Goal: Communication & Community: Answer question/provide support

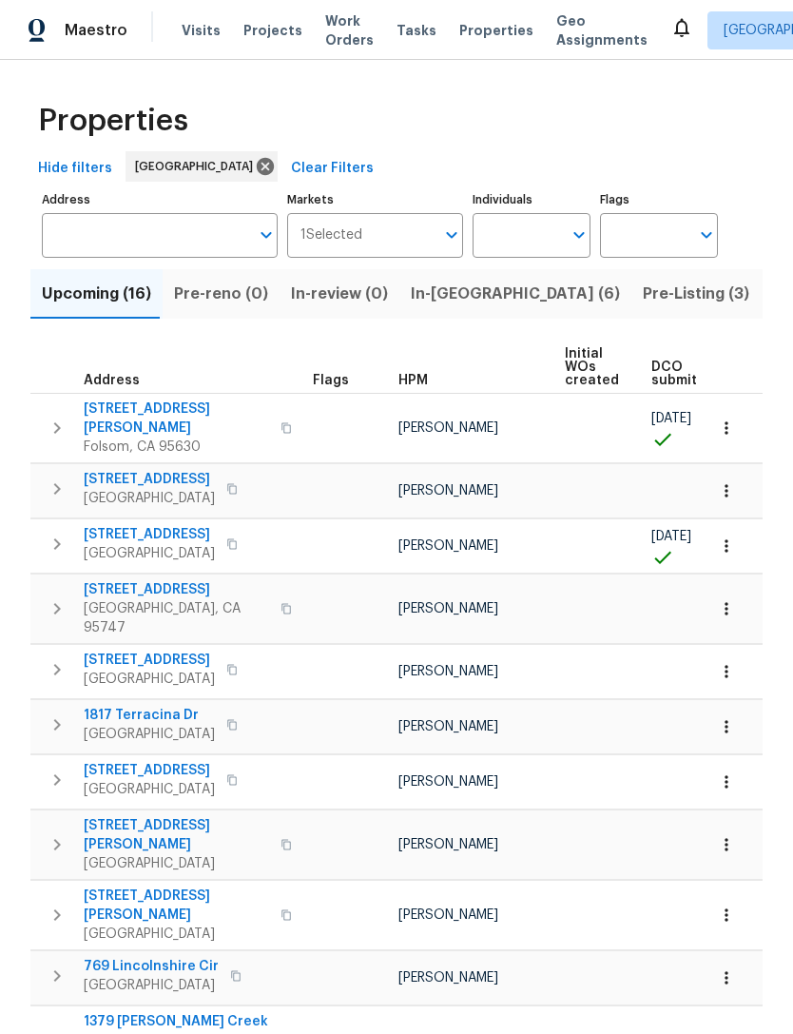
click at [532, 233] on input "Individuals" at bounding box center [517, 235] width 89 height 45
type input "[PERSON_NAME]"
click at [543, 301] on li "[PERSON_NAME]" at bounding box center [532, 296] width 88 height 40
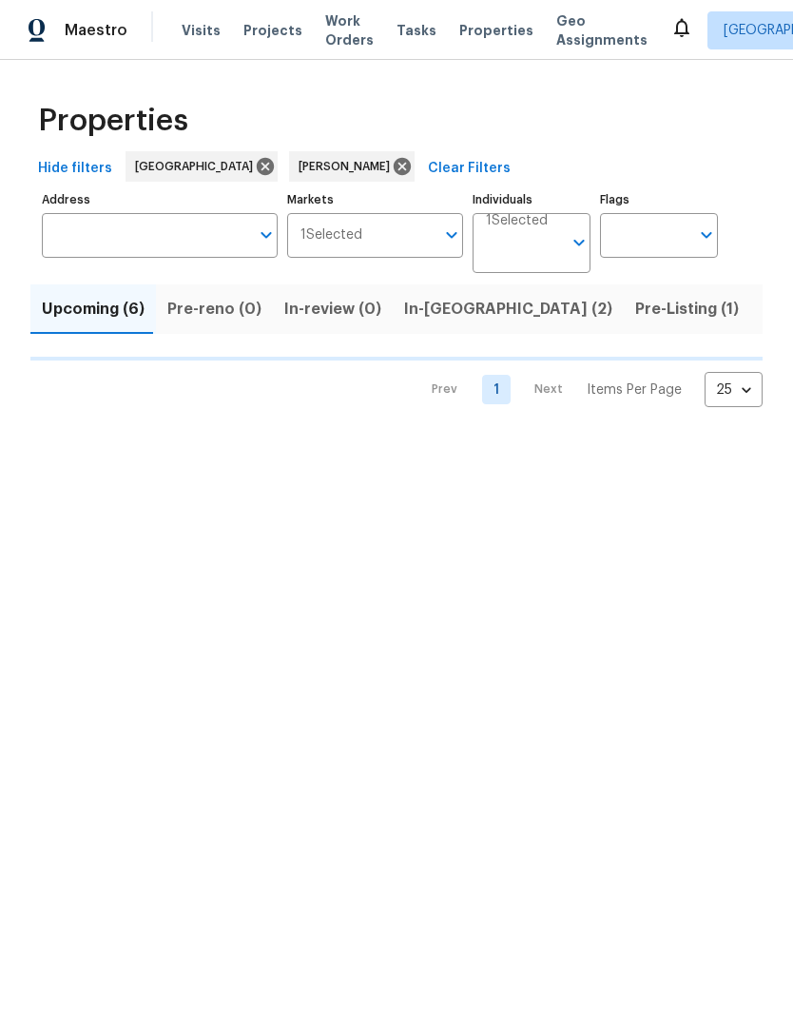
click at [762, 309] on span "Listed (6)" at bounding box center [798, 309] width 72 height 27
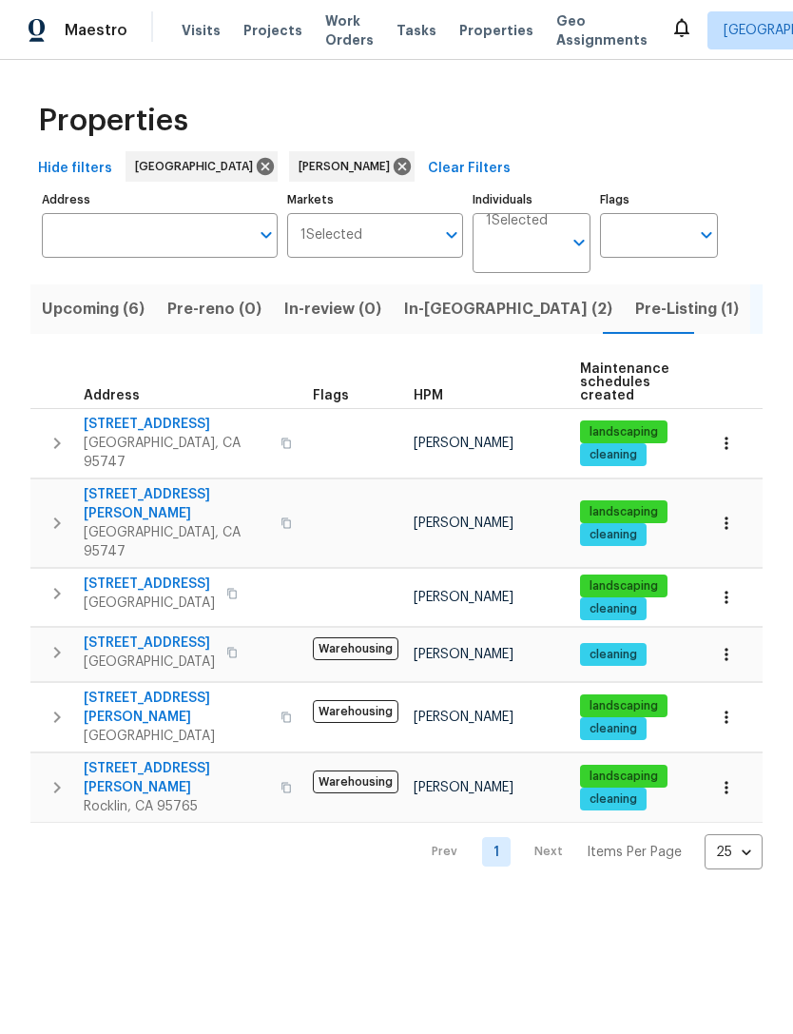
click at [68, 512] on icon "button" at bounding box center [57, 523] width 23 height 23
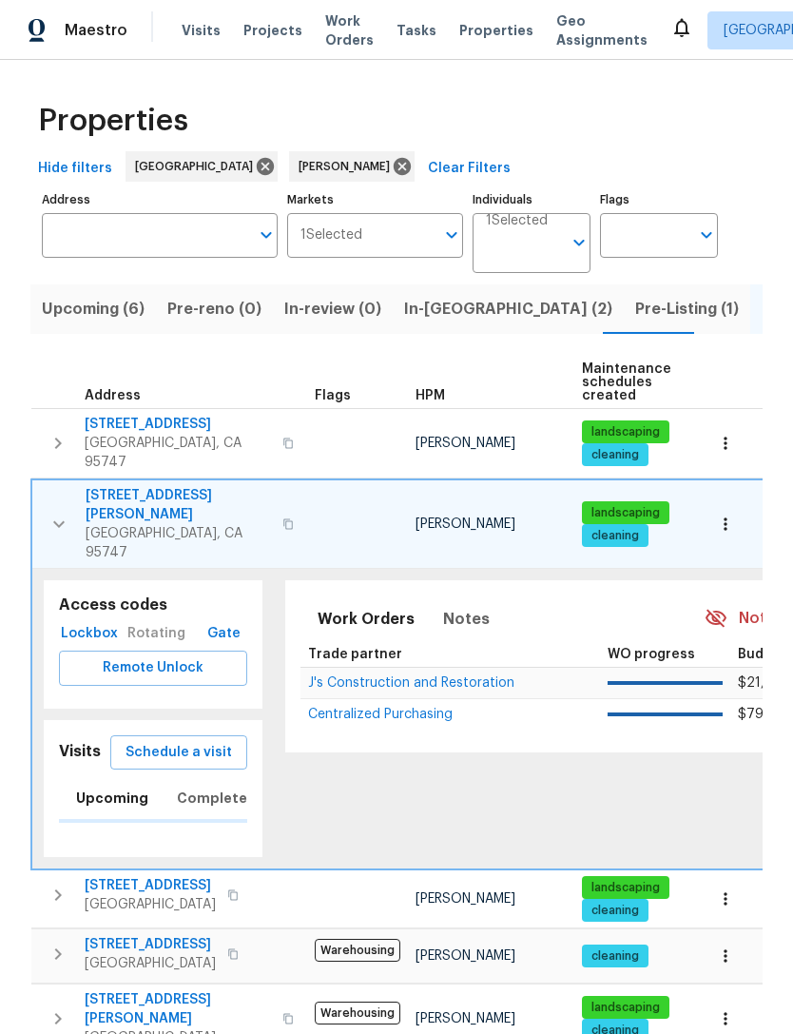
click at [193, 741] on span "Schedule a visit" at bounding box center [179, 753] width 107 height 24
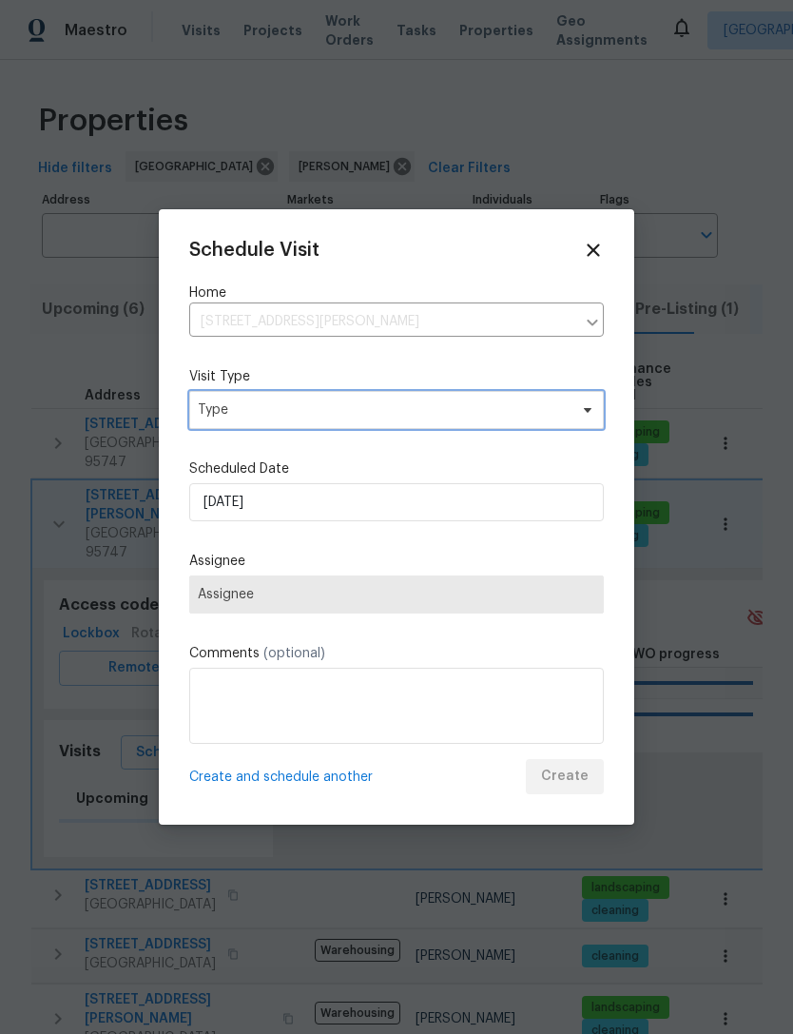
click at [427, 415] on span "Type" at bounding box center [383, 409] width 370 height 19
click at [593, 411] on icon at bounding box center [587, 409] width 15 height 15
click at [595, 413] on span "Type" at bounding box center [396, 410] width 415 height 38
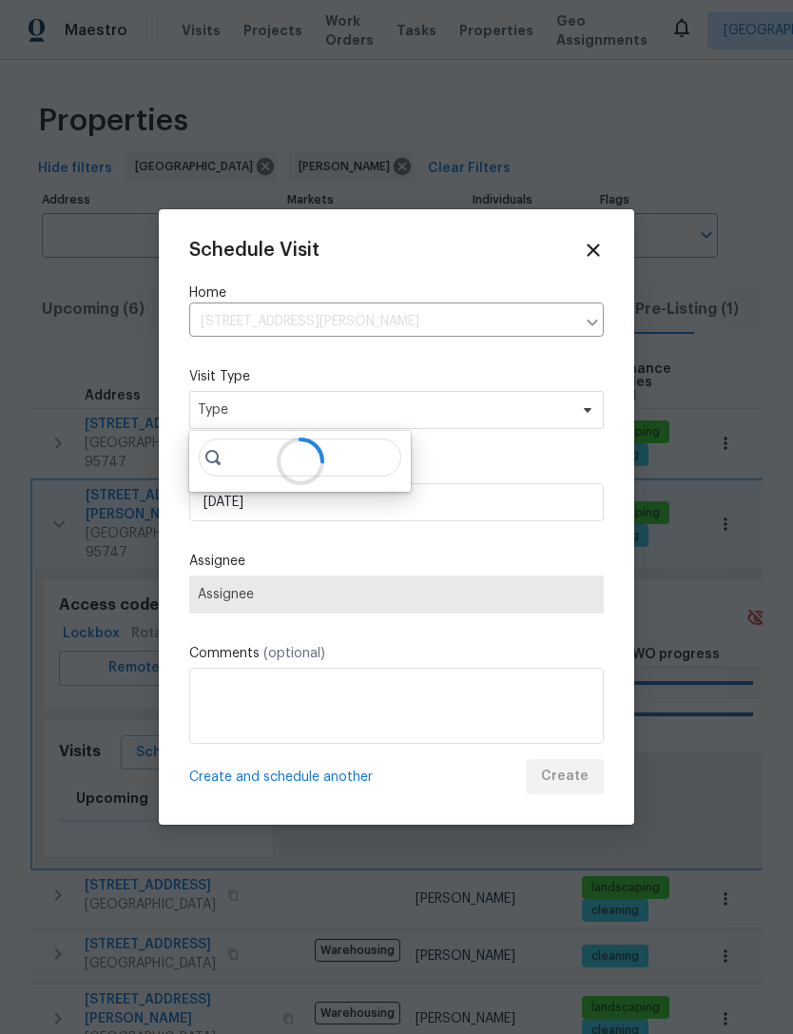
click at [460, 593] on span "Assignee" at bounding box center [397, 594] width 398 height 15
click at [469, 582] on span "Assignee" at bounding box center [396, 594] width 415 height 38
click at [396, 593] on span "Assignee" at bounding box center [397, 594] width 398 height 15
click at [421, 587] on span "Assignee" at bounding box center [396, 594] width 415 height 38
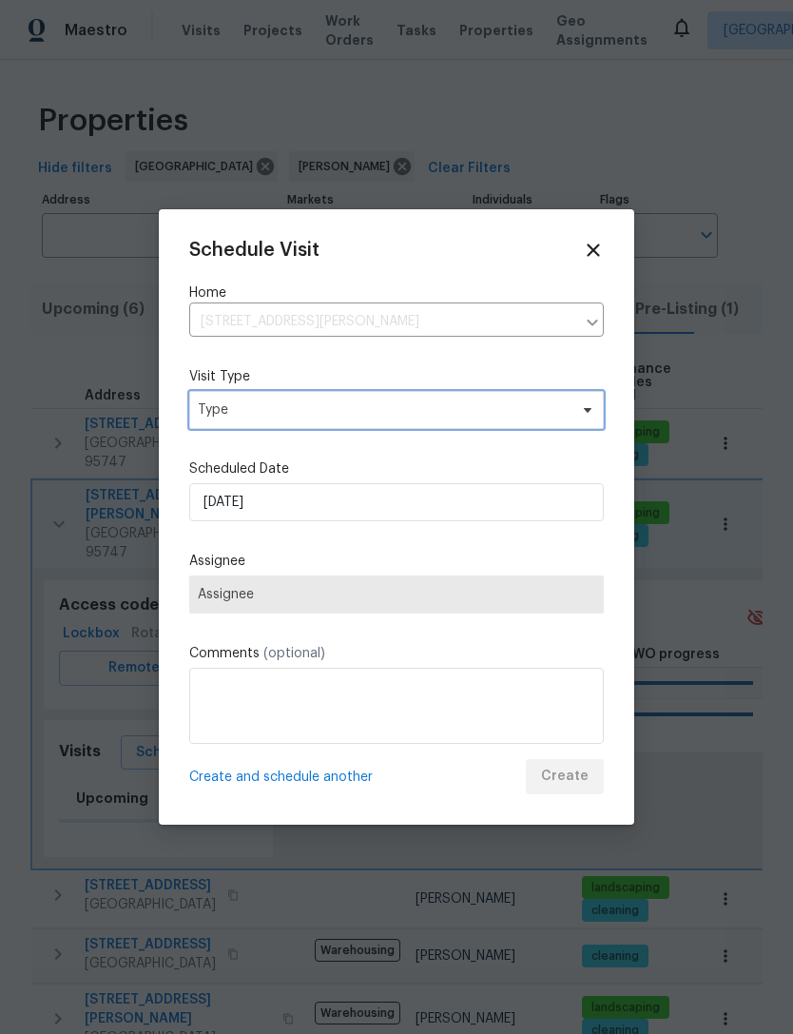
click at [585, 394] on span "Type" at bounding box center [396, 410] width 415 height 38
click at [591, 411] on icon at bounding box center [588, 410] width 8 height 5
click at [567, 416] on span "Type" at bounding box center [383, 409] width 370 height 19
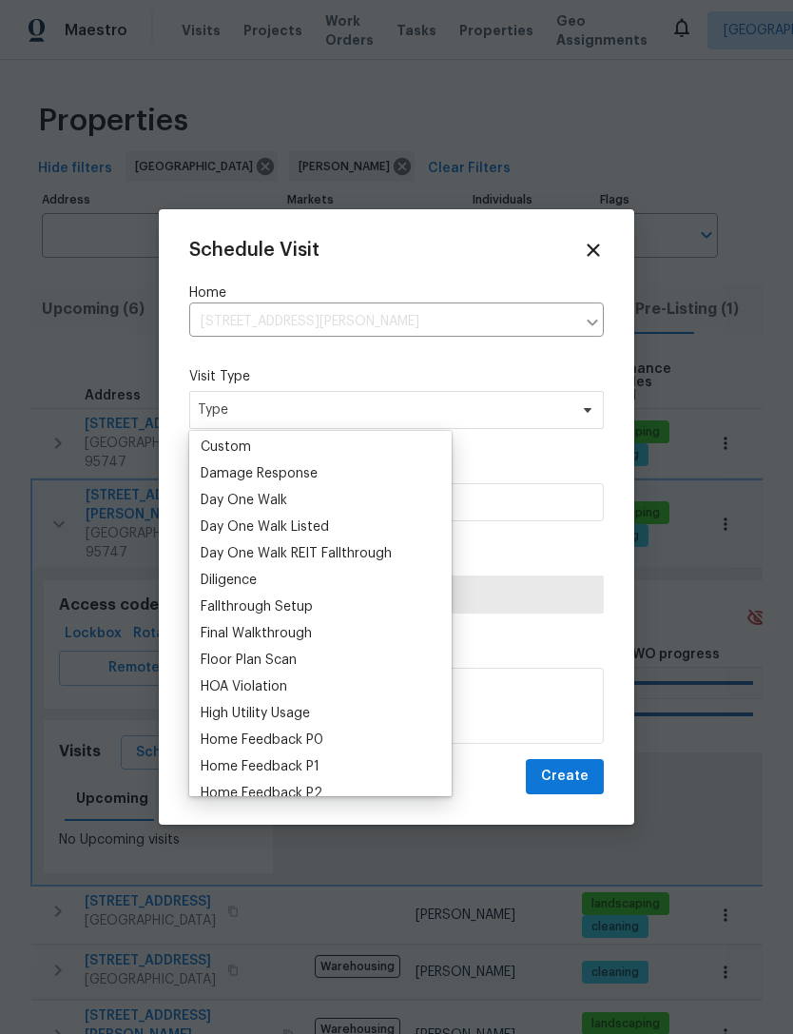
scroll to position [429, 0]
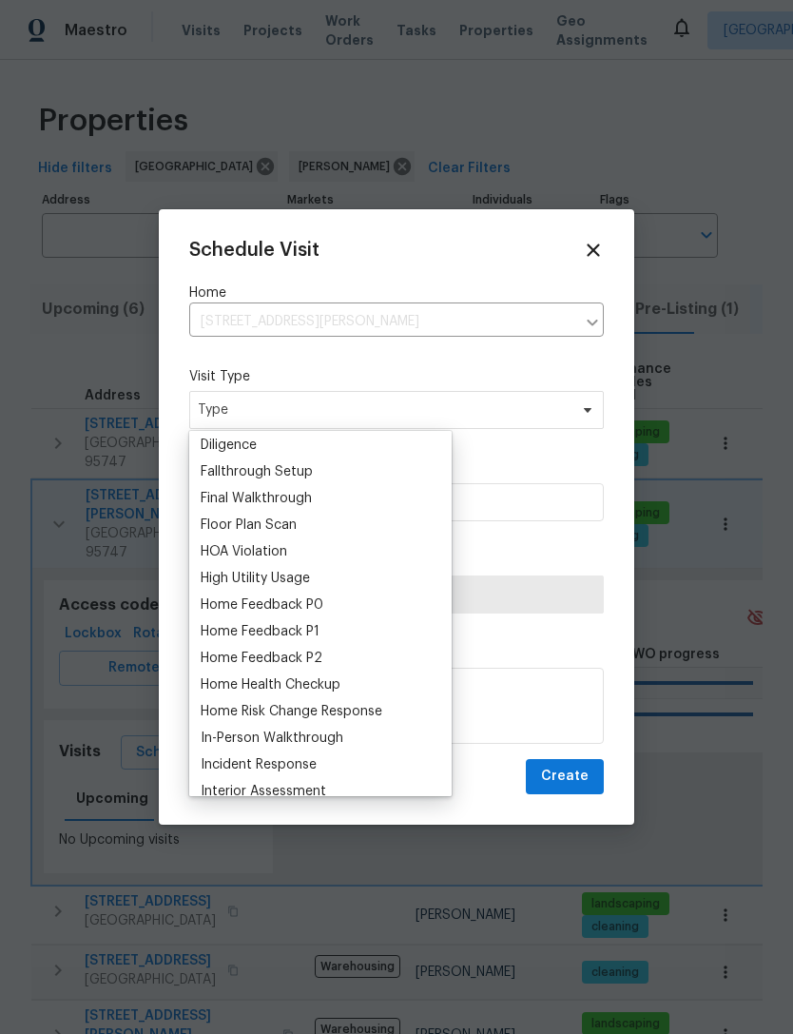
click at [331, 683] on div "Home Health Checkup" at bounding box center [271, 684] width 140 height 19
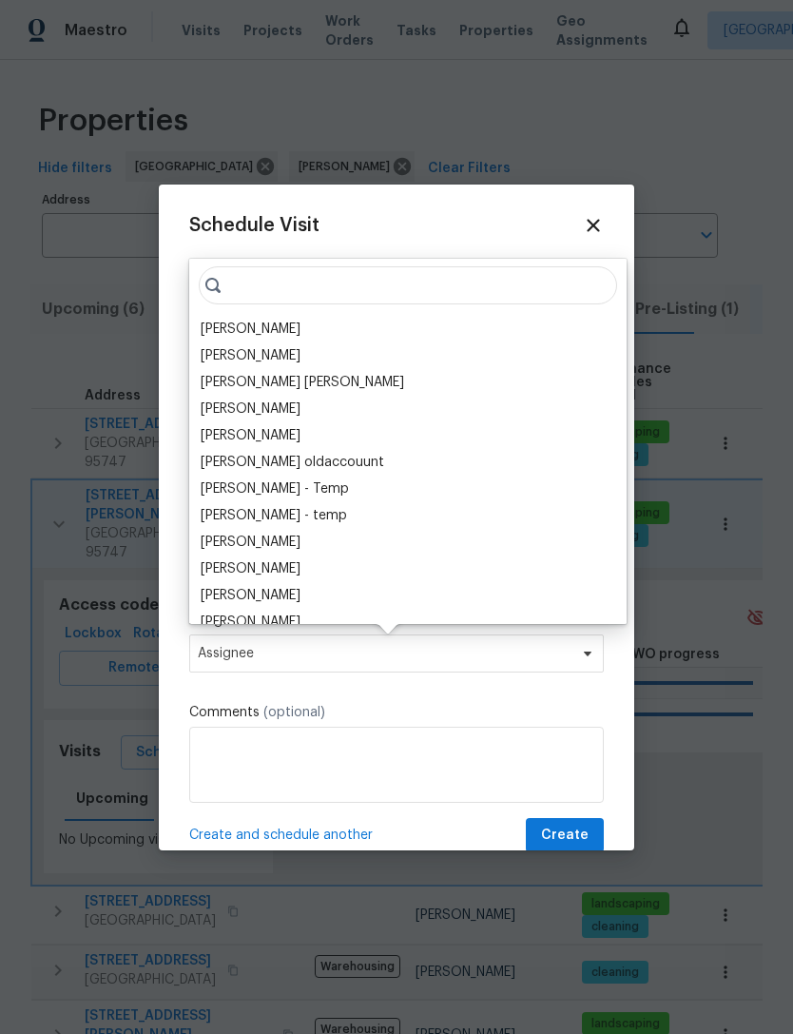
click at [238, 330] on div "[PERSON_NAME]" at bounding box center [251, 329] width 100 height 19
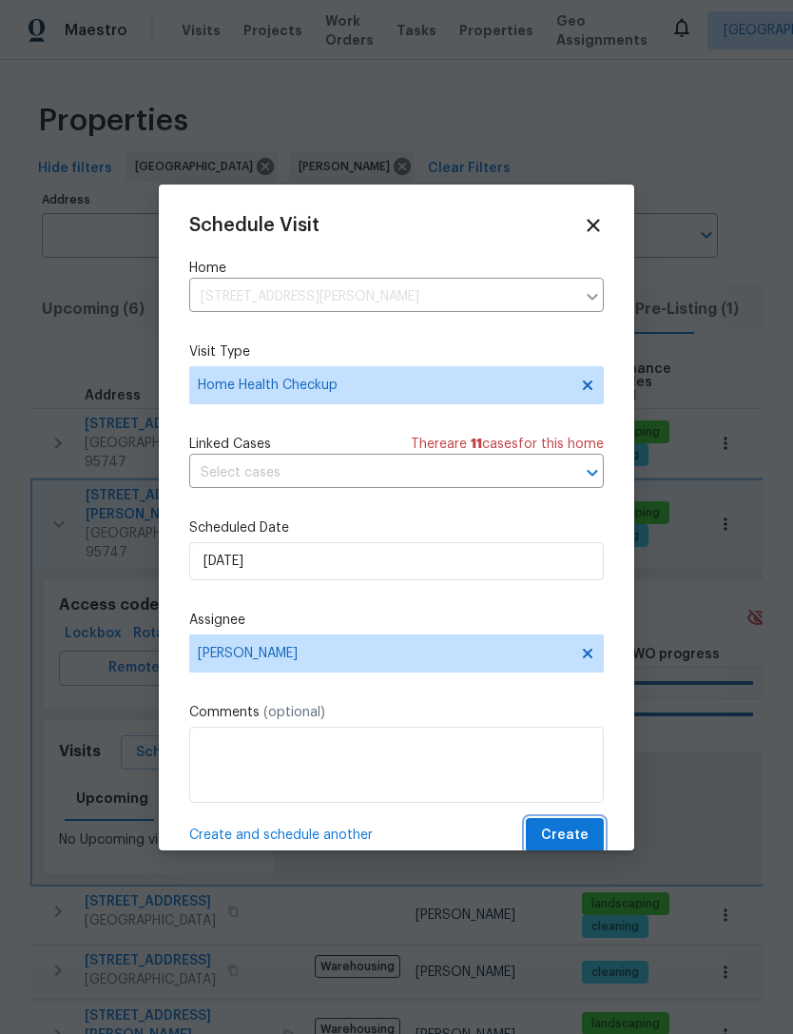
click at [566, 839] on span "Create" at bounding box center [565, 836] width 48 height 24
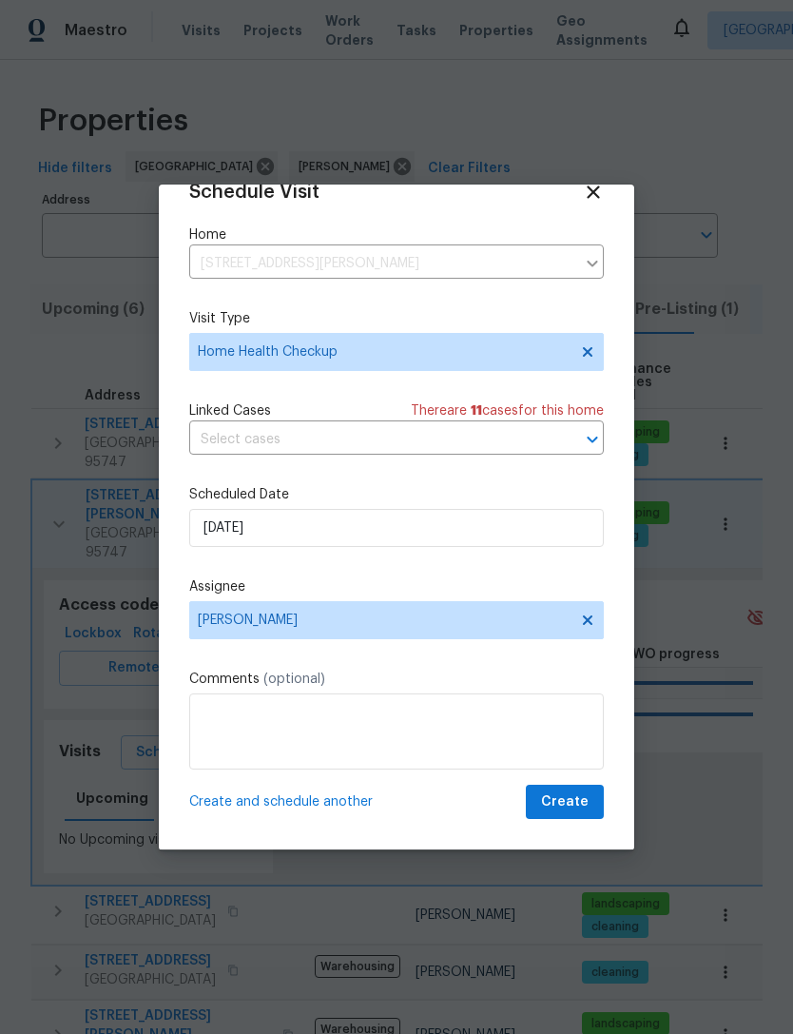
scroll to position [37, 0]
click at [572, 804] on span "Create" at bounding box center [565, 802] width 48 height 24
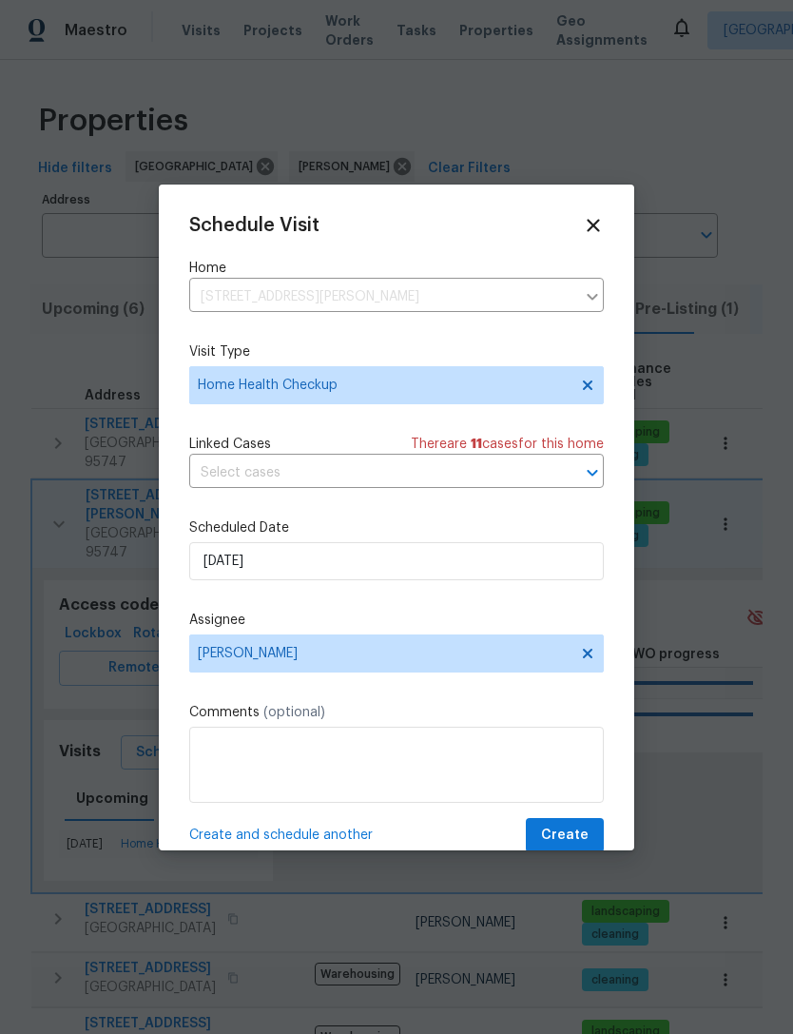
scroll to position [0, 0]
click at [725, 504] on div at bounding box center [396, 517] width 793 height 1034
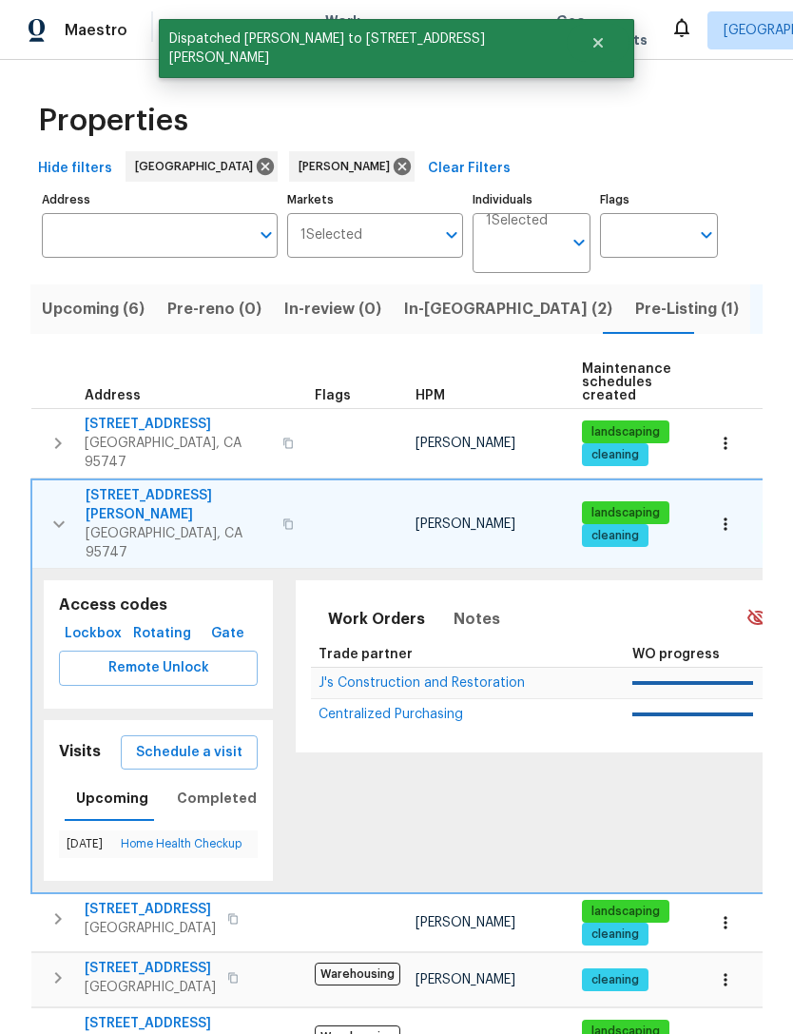
click at [57, 486] on button "button" at bounding box center [59, 524] width 38 height 76
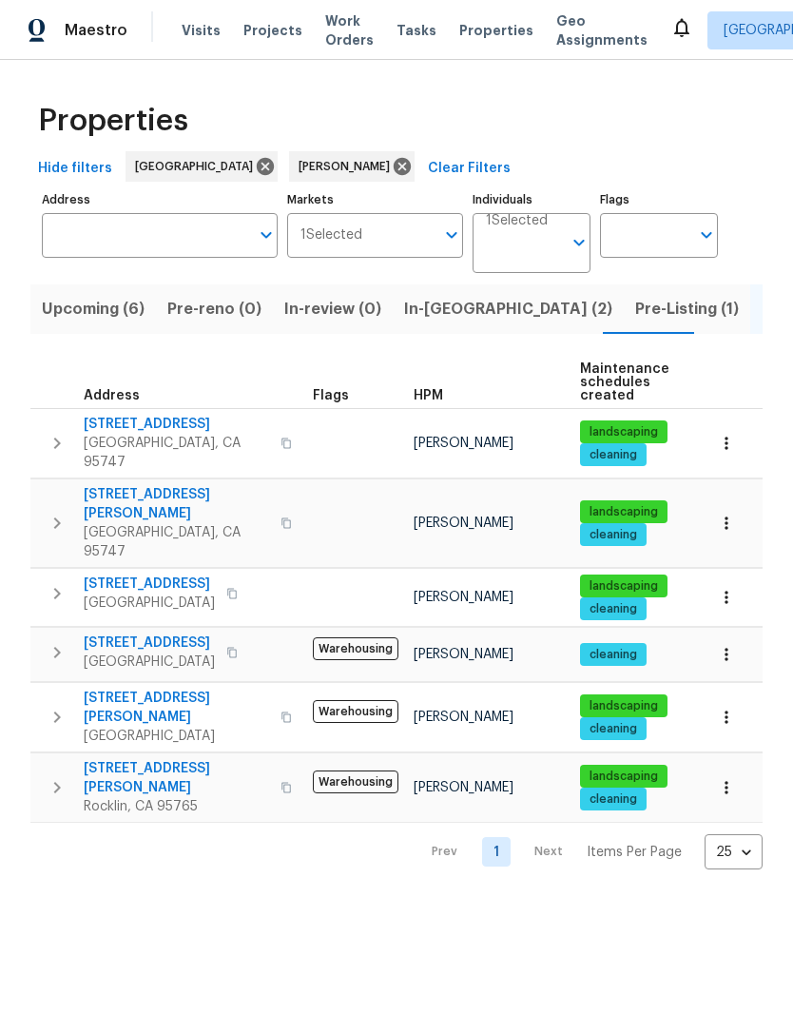
click at [66, 776] on icon "button" at bounding box center [57, 787] width 23 height 23
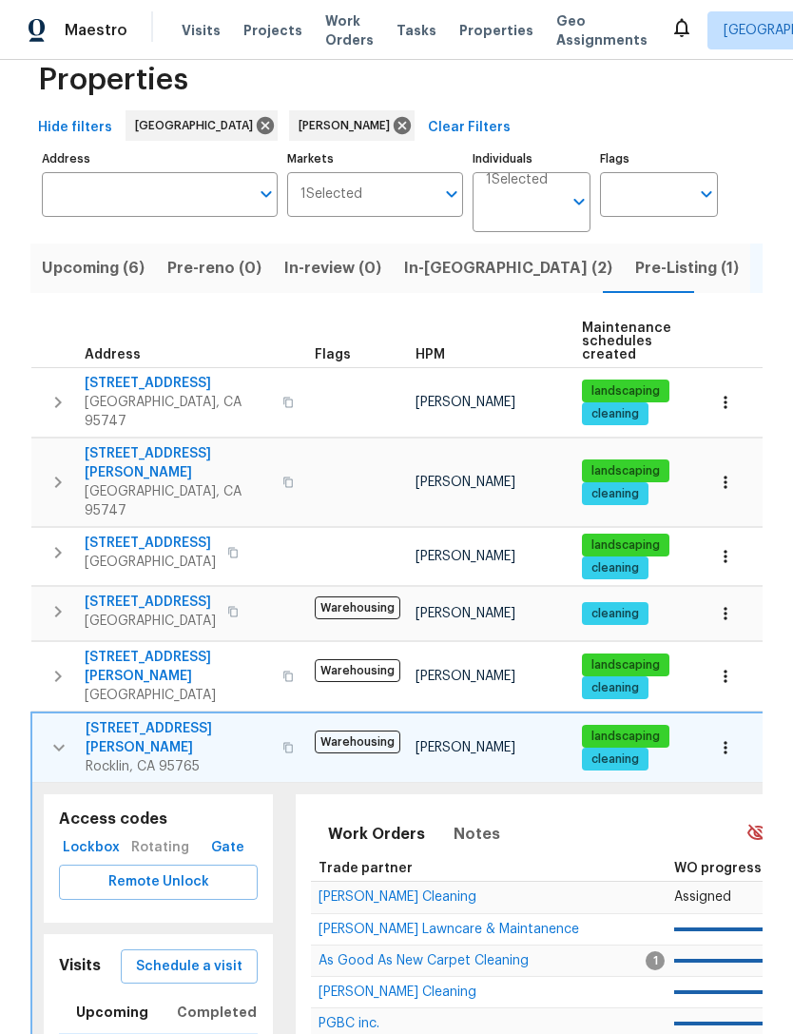
scroll to position [40, 0]
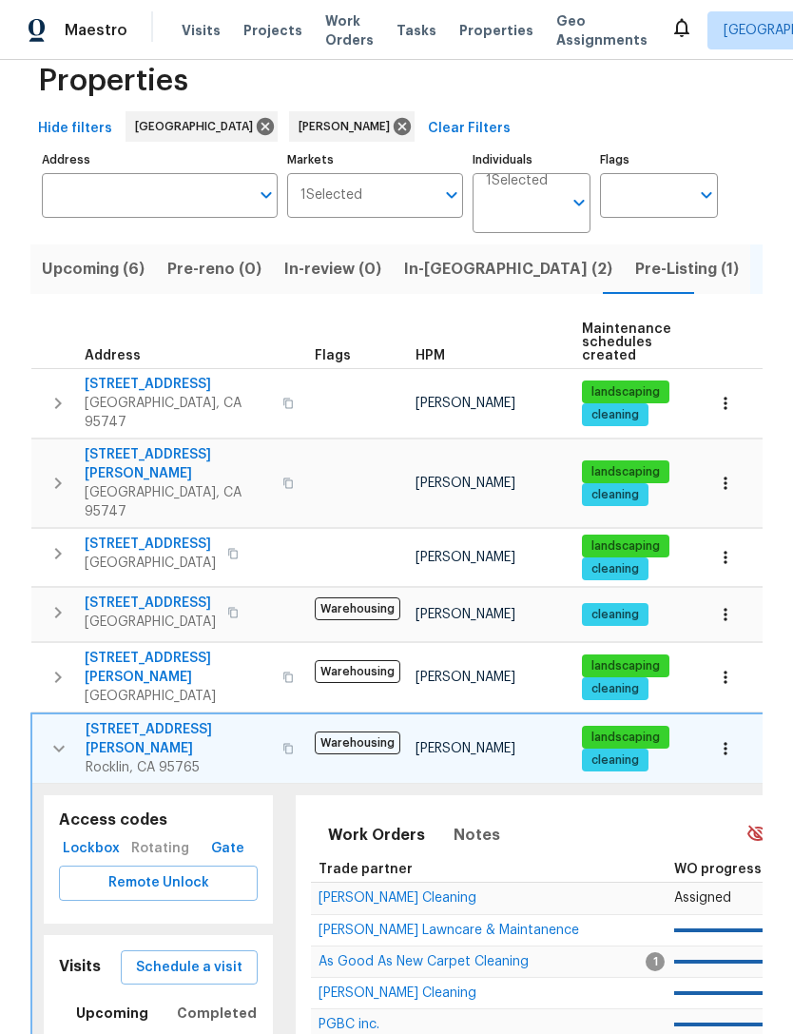
click at [209, 935] on div "Visits Schedule a visit Upcoming Completed" at bounding box center [158, 1004] width 229 height 138
click at [195, 950] on button "Schedule a visit" at bounding box center [189, 967] width 137 height 35
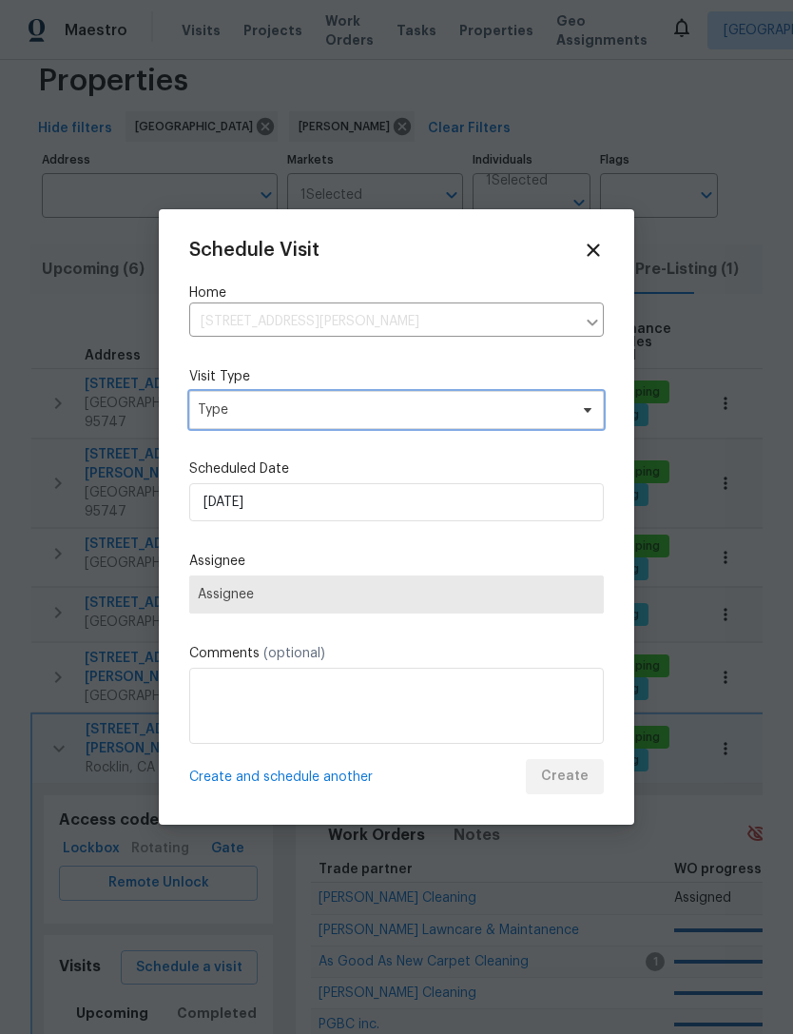
click at [595, 410] on span "Type" at bounding box center [396, 410] width 415 height 38
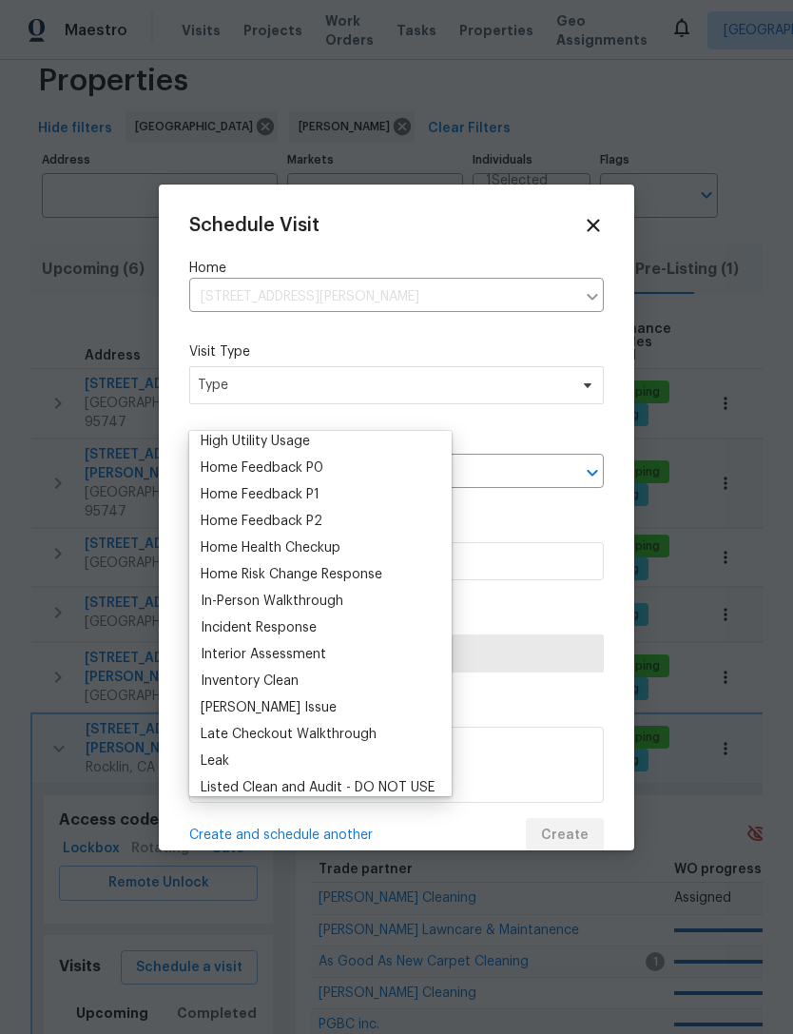
scroll to position [574, 0]
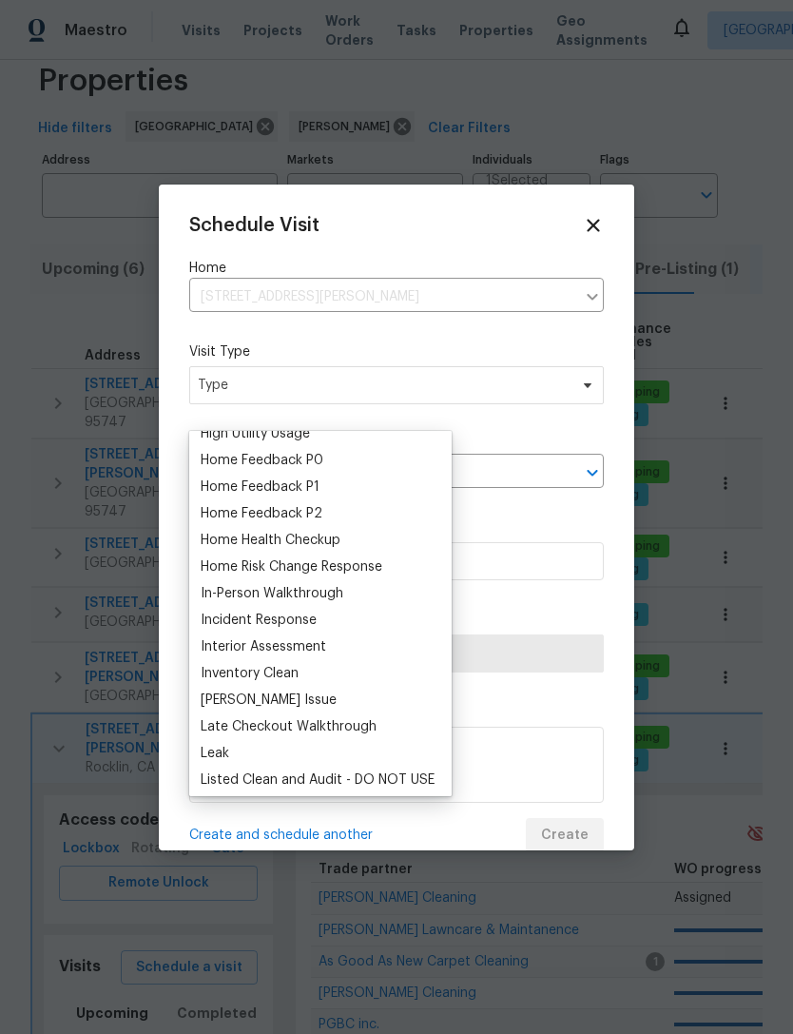
click at [333, 547] on div "Home Health Checkup" at bounding box center [271, 540] width 140 height 19
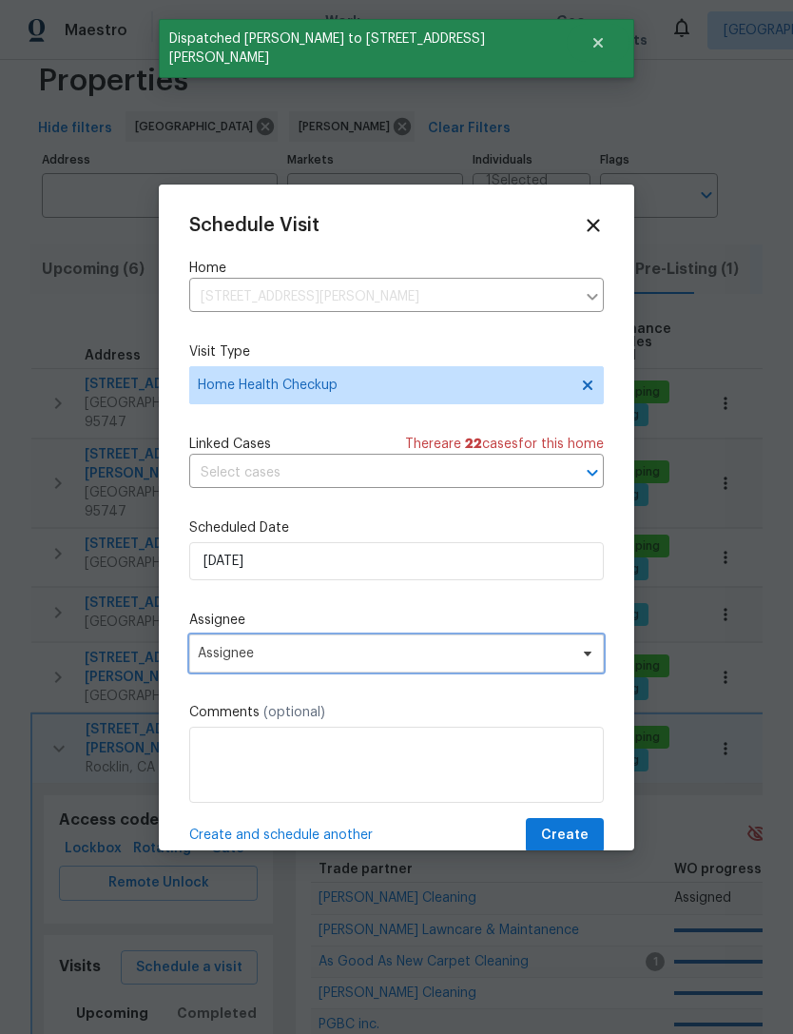
click at [517, 652] on span "Assignee" at bounding box center [384, 653] width 373 height 15
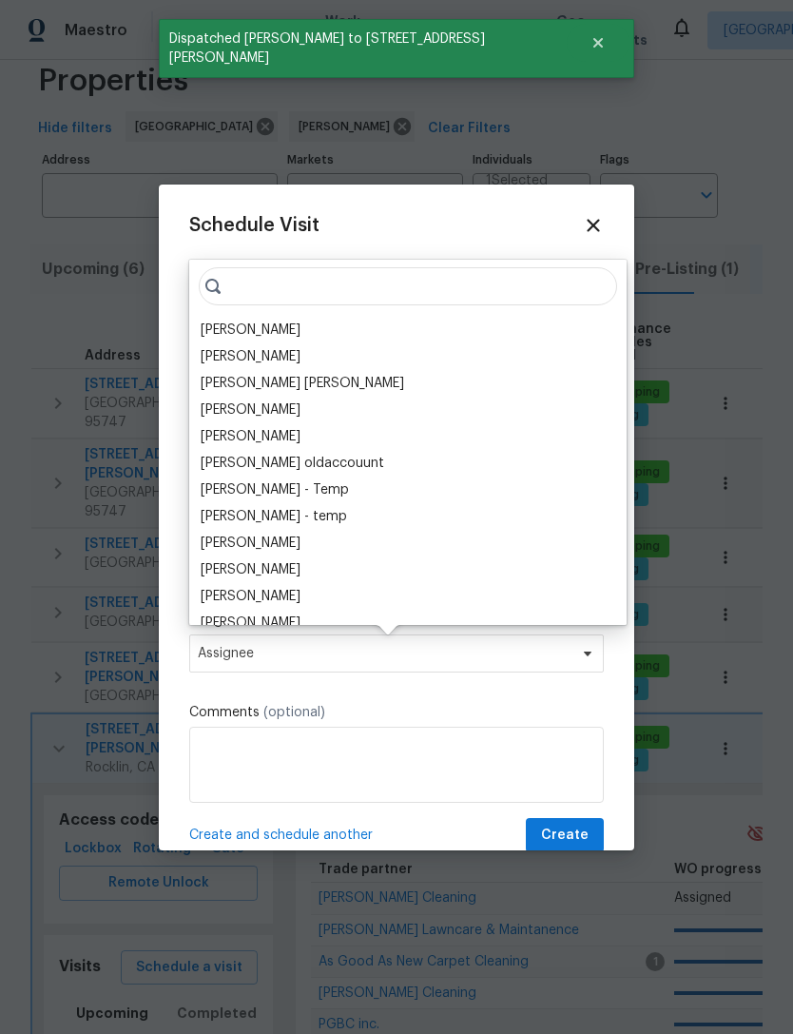
click at [250, 327] on div "[PERSON_NAME]" at bounding box center [251, 330] width 100 height 19
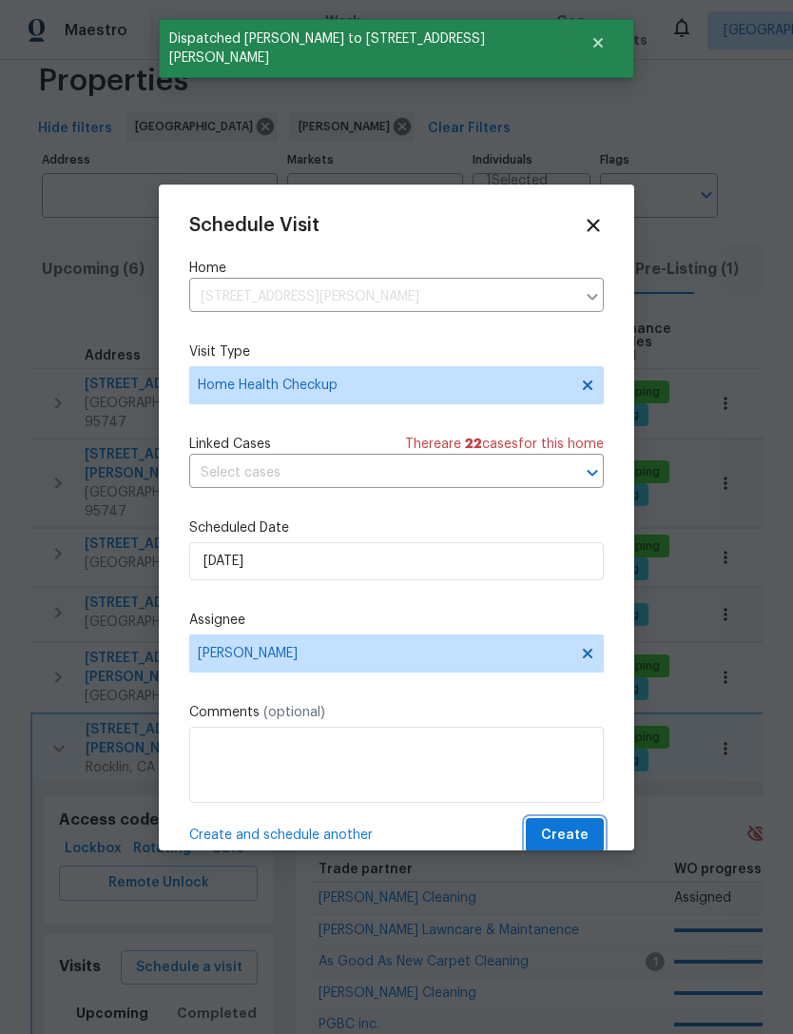
click at [580, 829] on span "Create" at bounding box center [565, 836] width 48 height 24
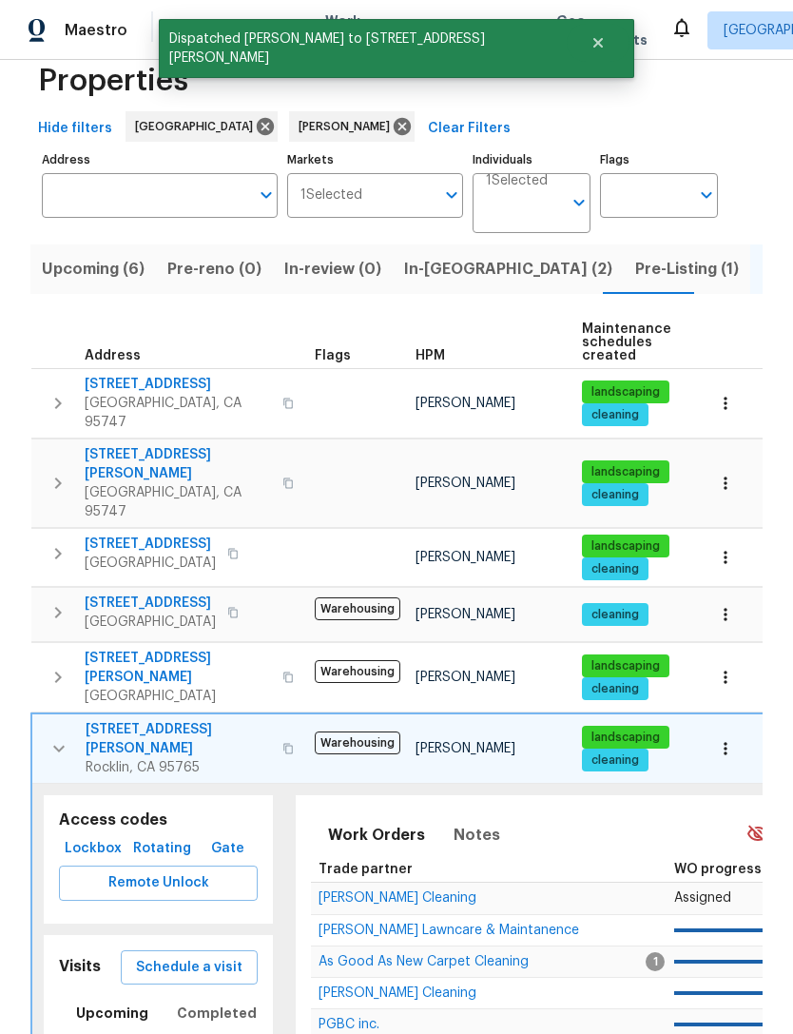
click at [63, 714] on td "6121 Mehrten Cir Rocklin, CA 95765" at bounding box center [169, 748] width 275 height 68
click at [57, 737] on icon "button" at bounding box center [59, 748] width 23 height 23
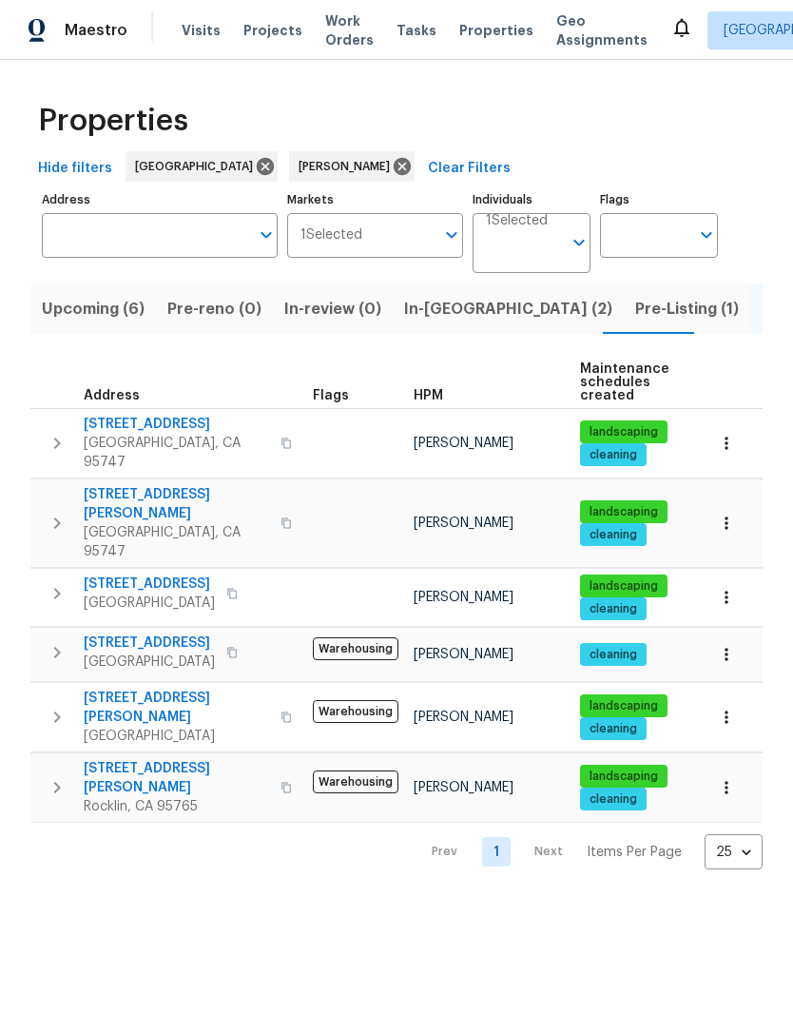
click at [96, 296] on button "Upcoming (6)" at bounding box center [93, 308] width 126 height 49
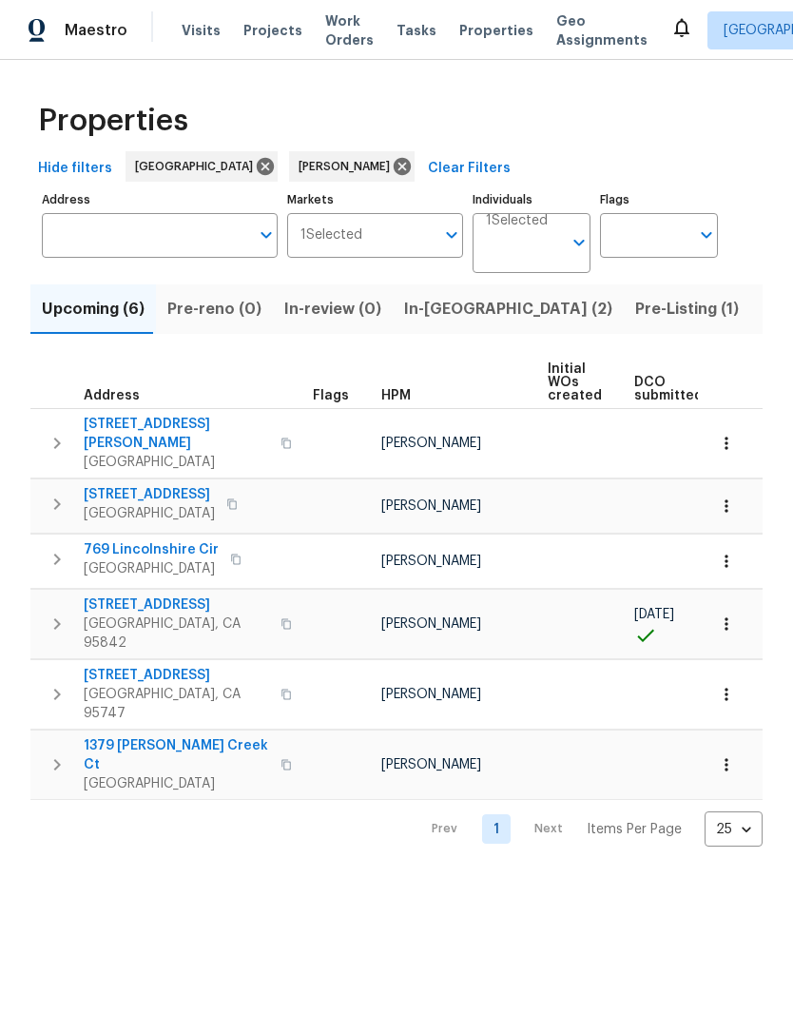
click at [171, 666] on span "7001 Nobleboro Way" at bounding box center [176, 675] width 185 height 19
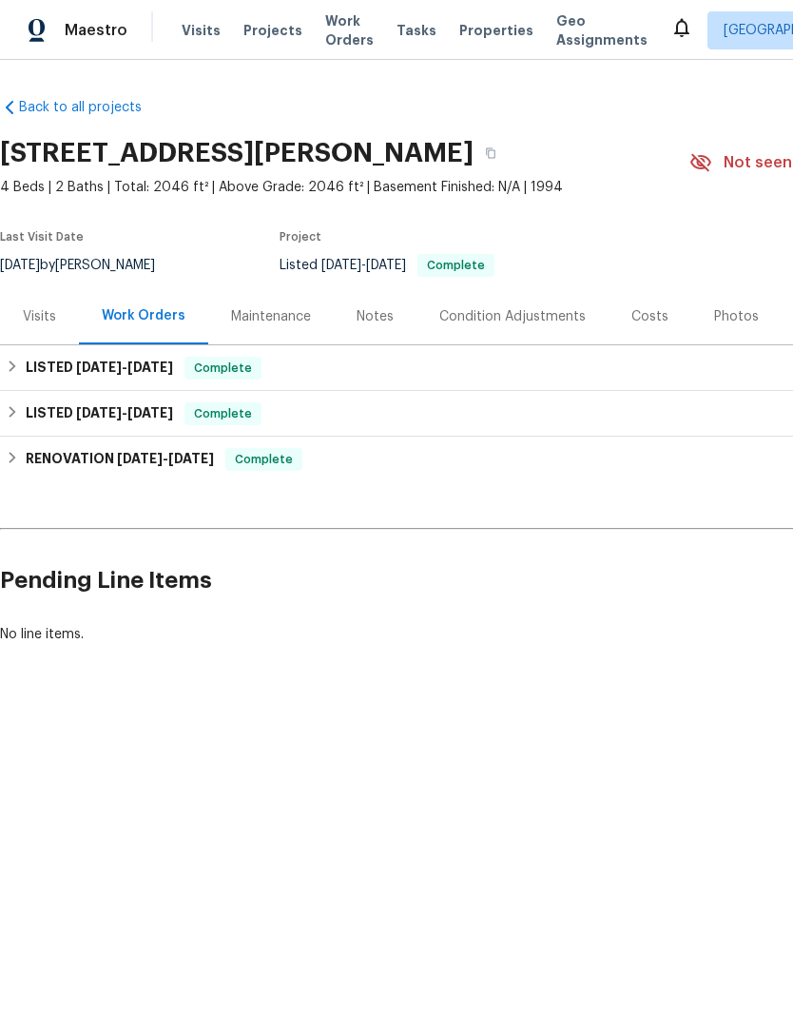
click at [283, 289] on div "Maintenance" at bounding box center [271, 316] width 126 height 56
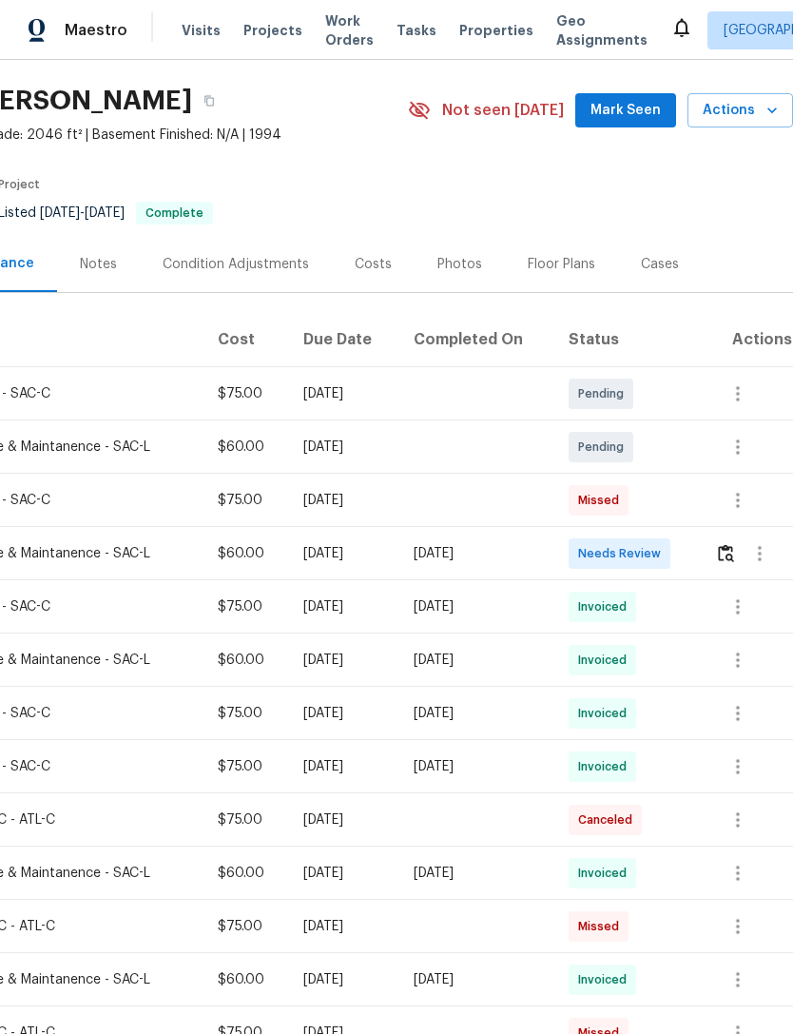
scroll to position [52, 282]
click at [723, 559] on img "button" at bounding box center [726, 553] width 16 height 18
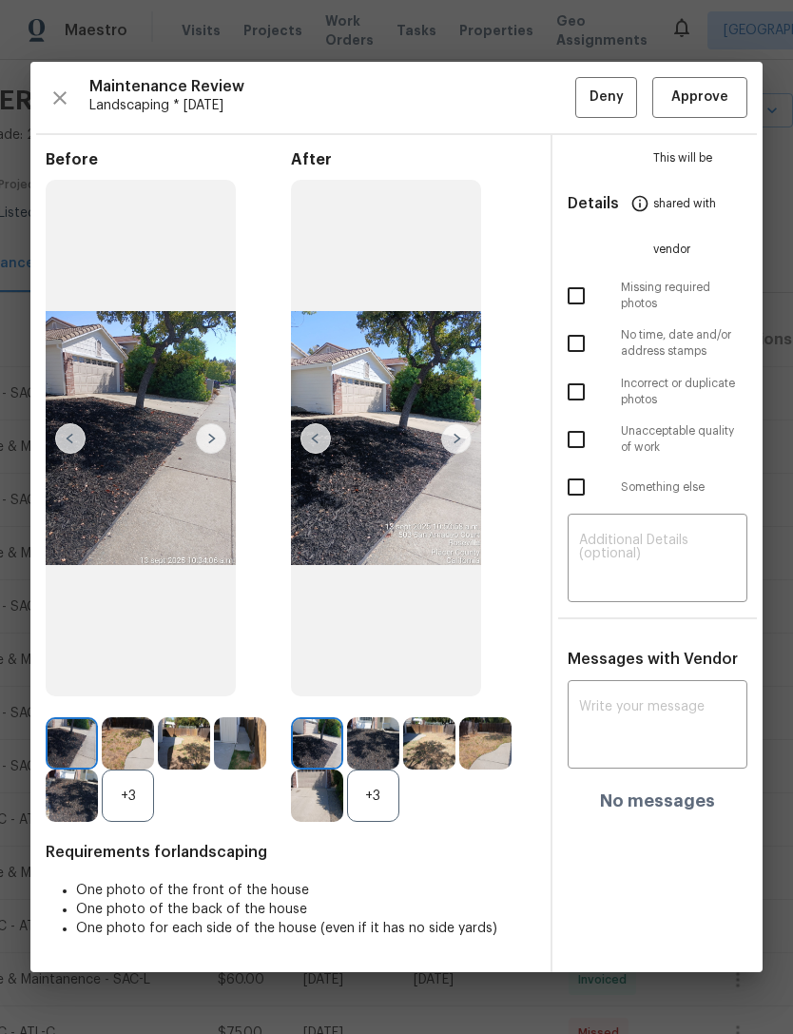
click at [460, 436] on img at bounding box center [456, 438] width 30 height 30
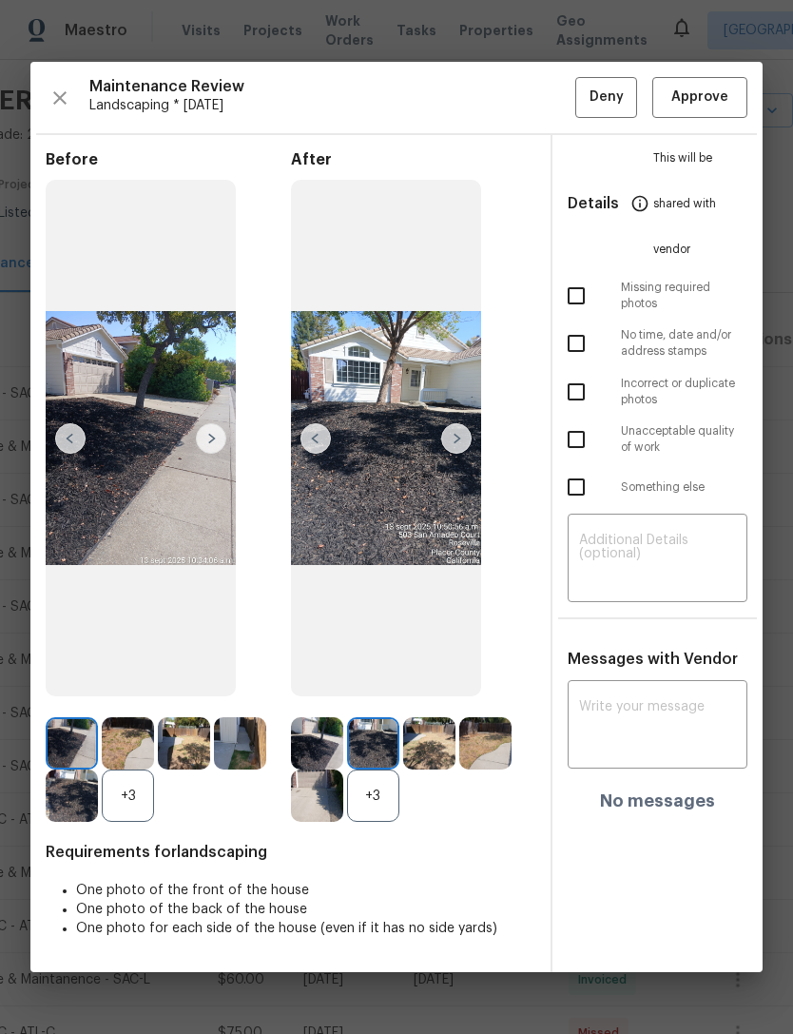
click at [457, 438] on img at bounding box center [456, 438] width 30 height 30
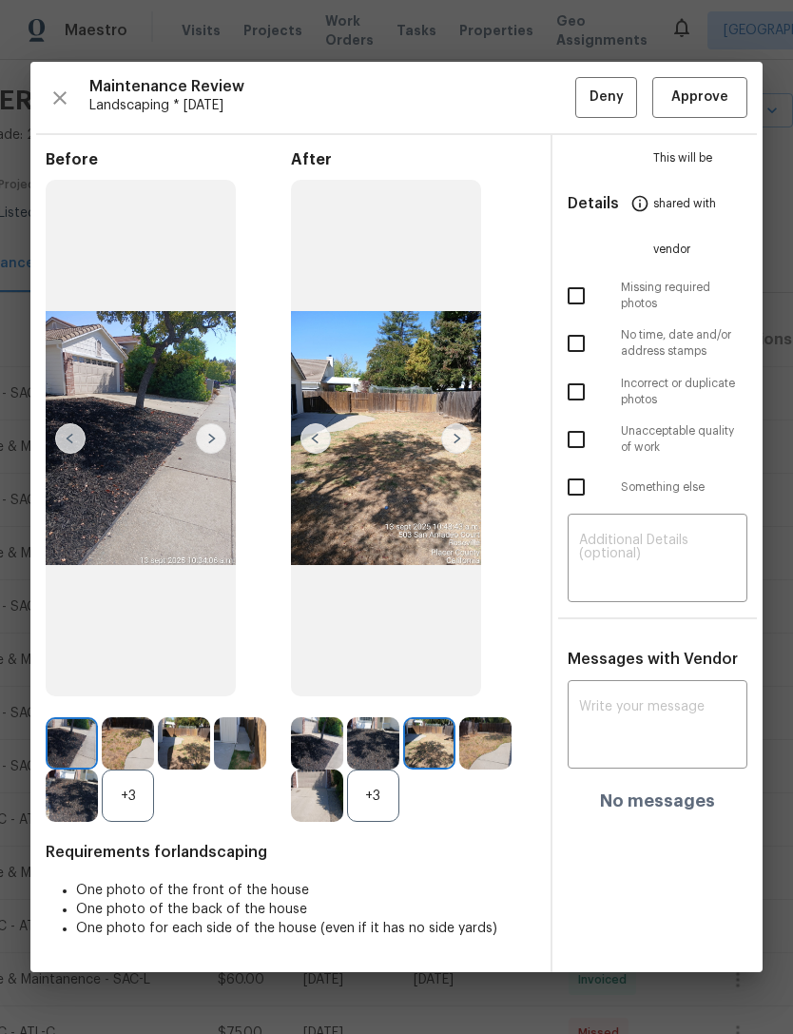
click at [462, 438] on img at bounding box center [456, 438] width 30 height 30
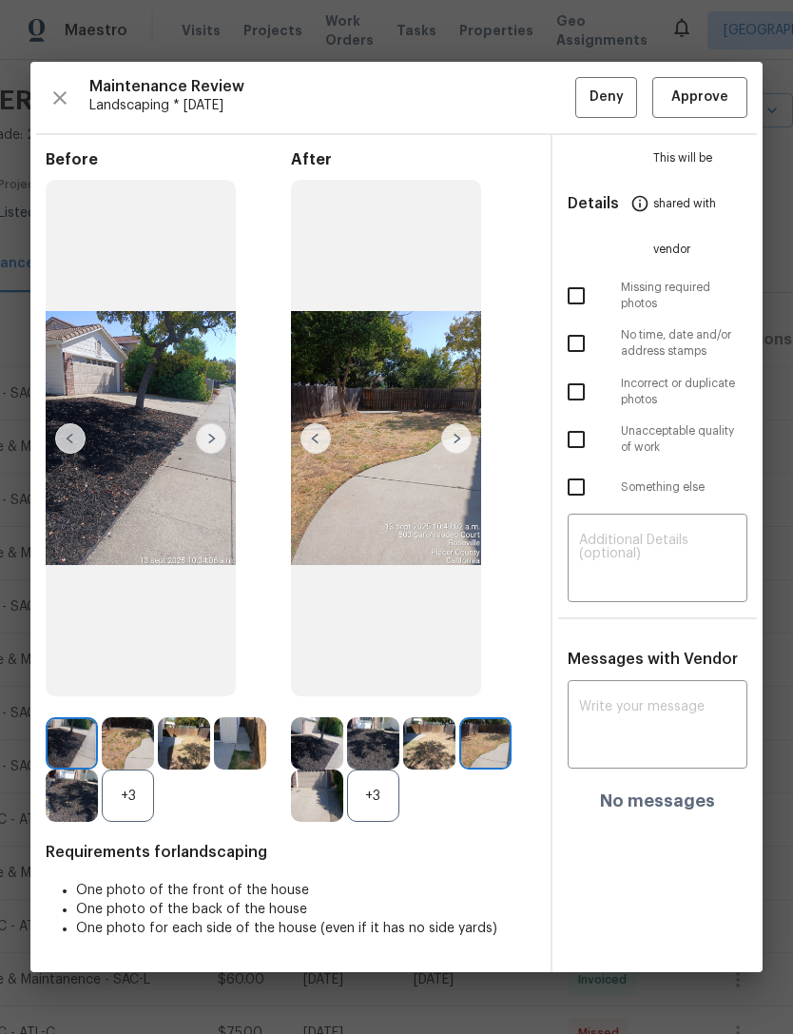
click at [460, 431] on img at bounding box center [456, 438] width 30 height 30
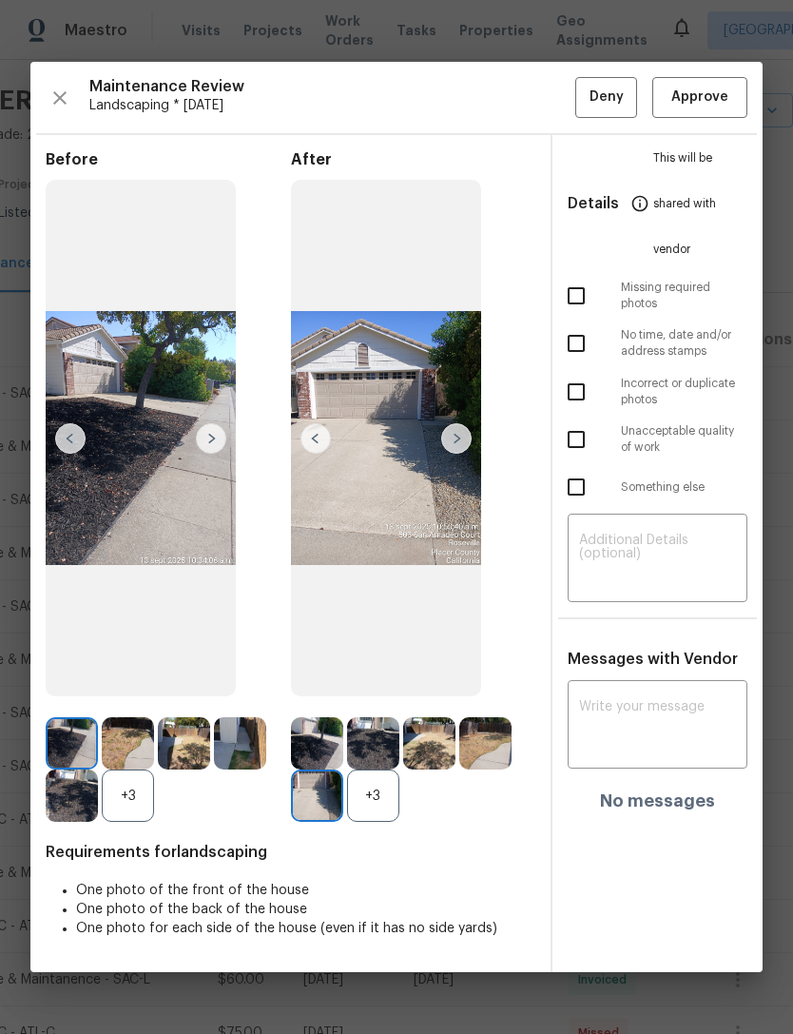
click at [389, 755] on img at bounding box center [373, 743] width 52 height 52
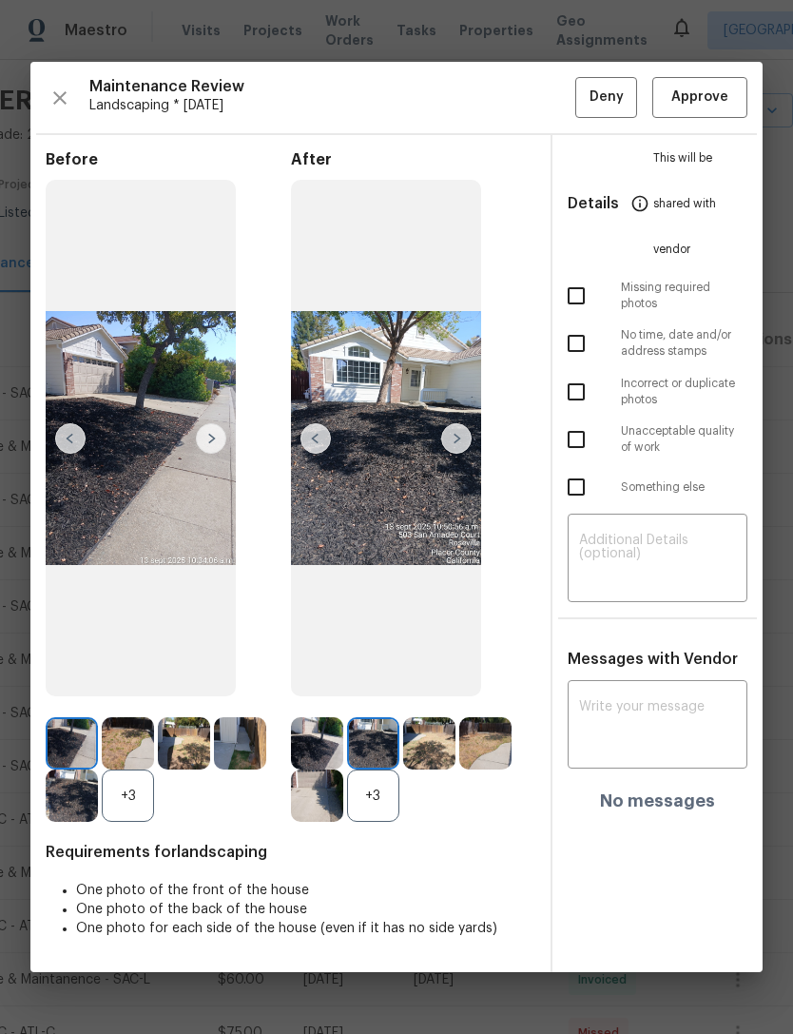
click at [435, 769] on img at bounding box center [429, 743] width 52 height 52
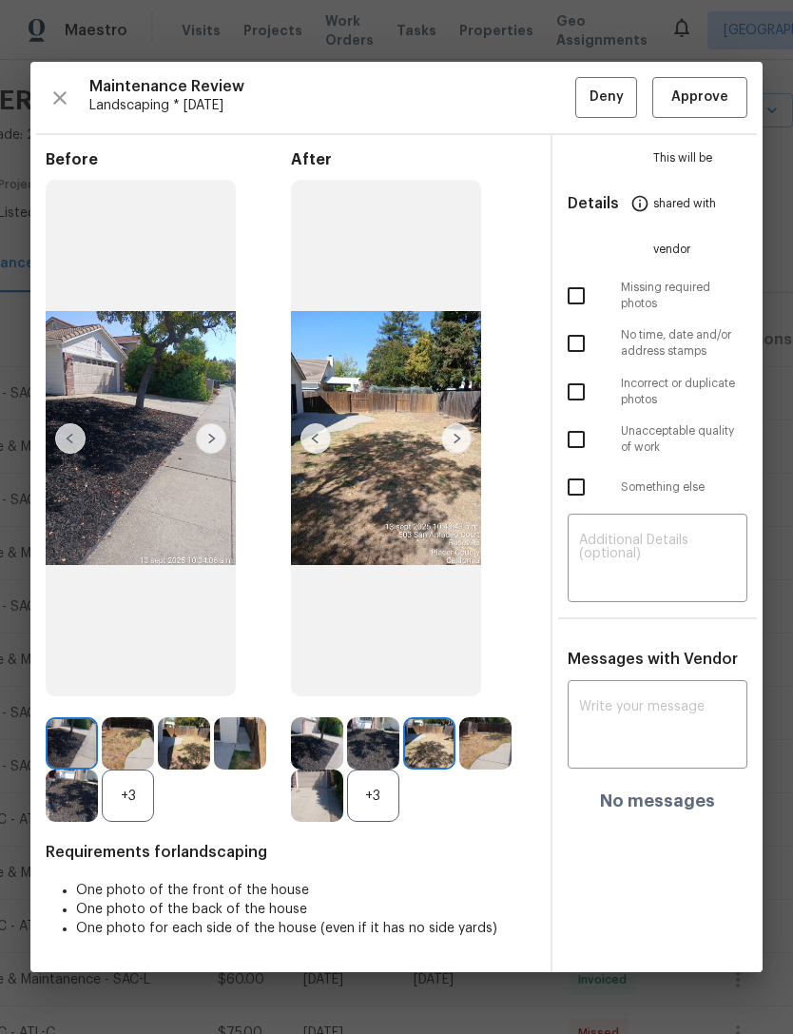
click at [492, 769] on img at bounding box center [485, 743] width 52 height 52
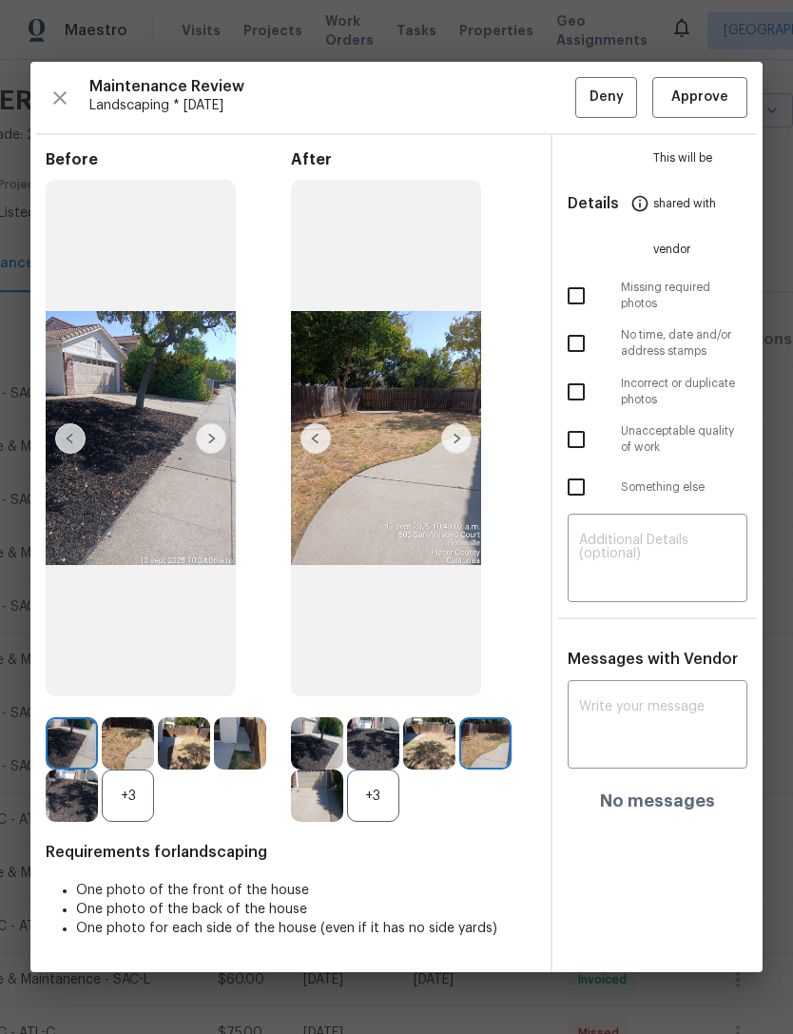
click at [332, 818] on img at bounding box center [317, 795] width 52 height 52
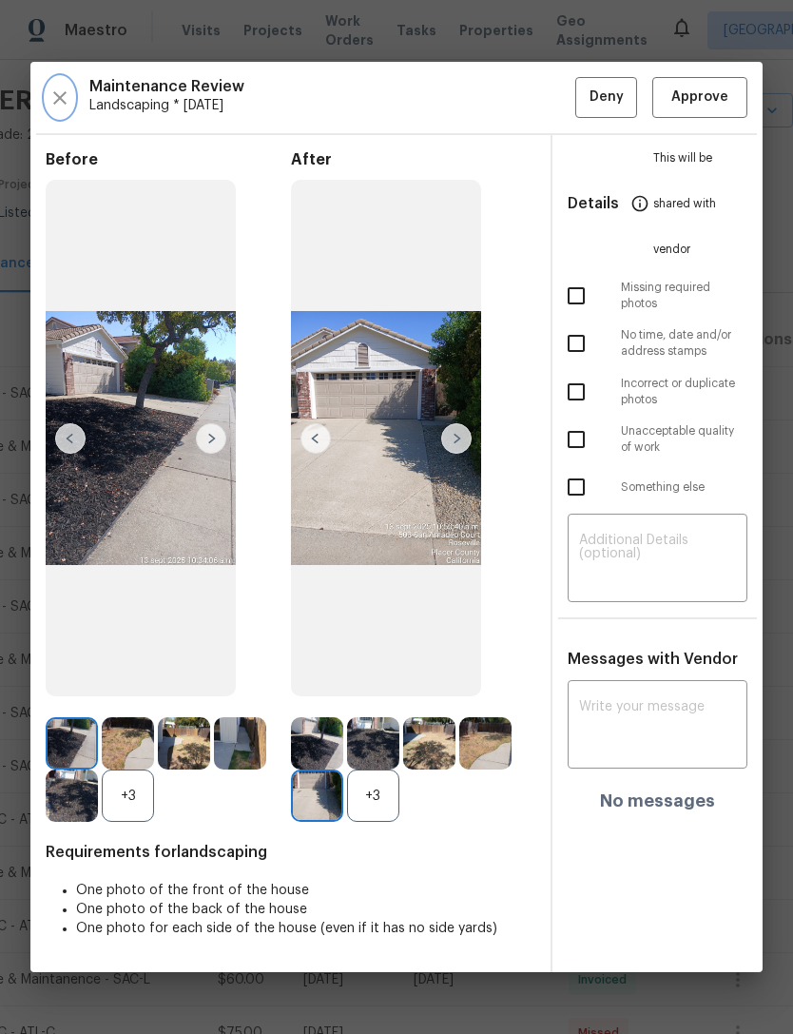
click at [56, 91] on icon "button" at bounding box center [59, 97] width 13 height 13
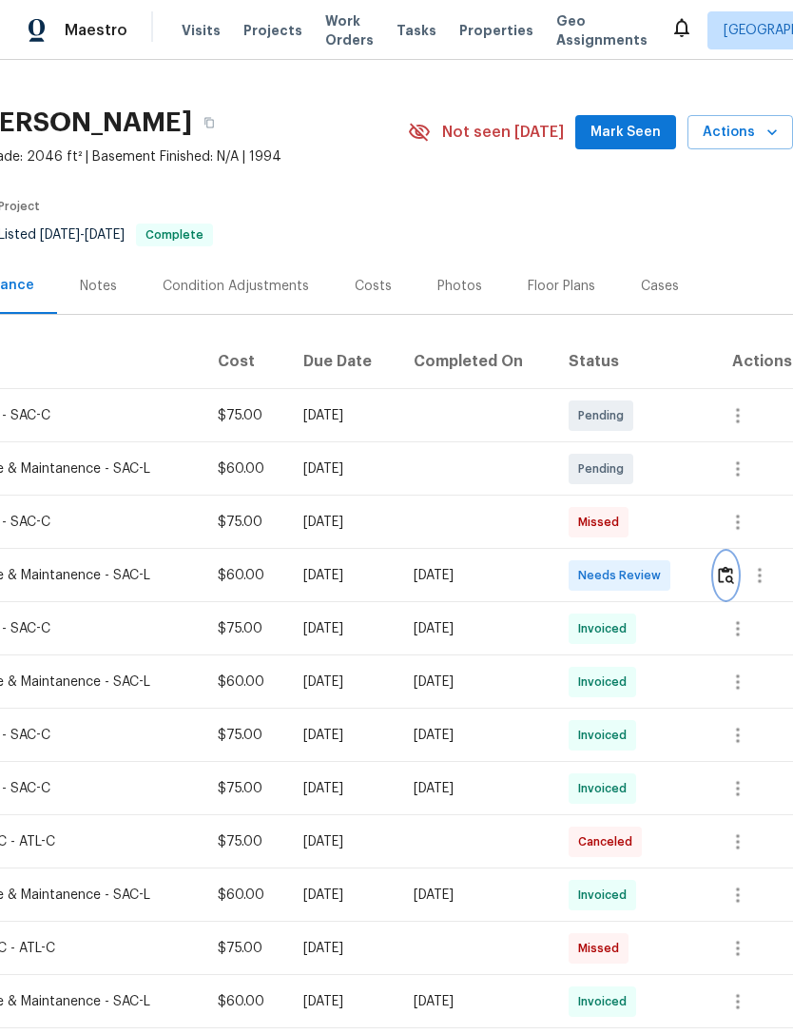
scroll to position [30, 282]
click at [749, 470] on icon "button" at bounding box center [738, 468] width 23 height 23
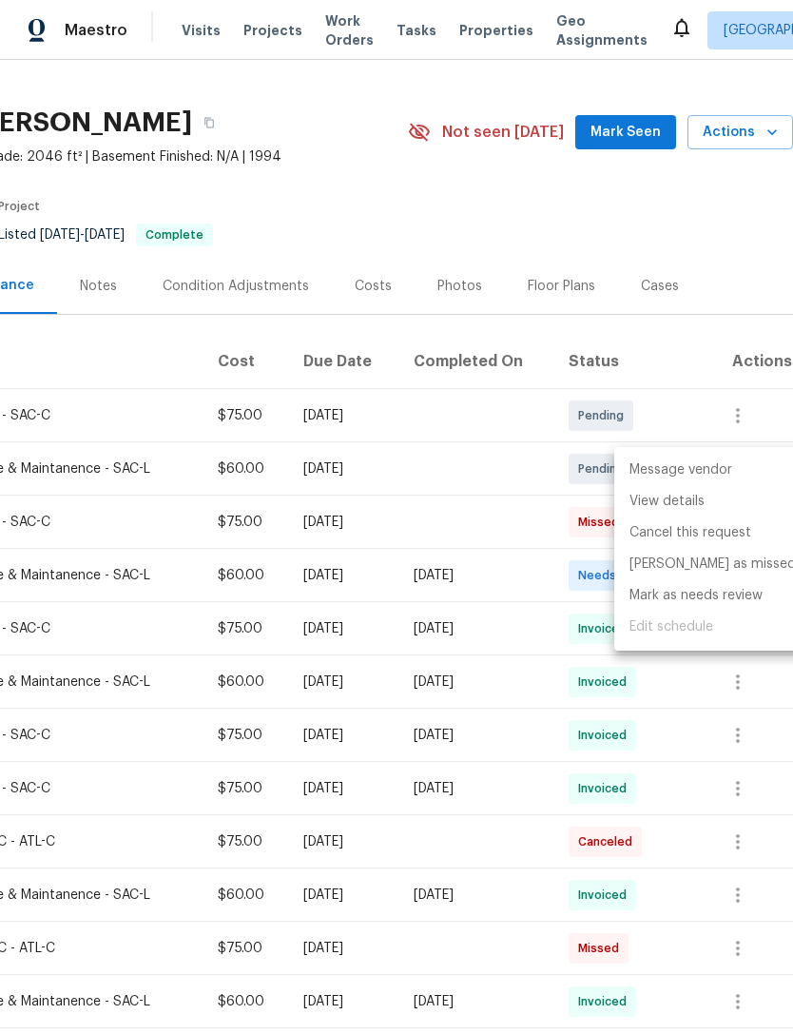
click at [746, 476] on li "Message vendor" at bounding box center [712, 470] width 197 height 31
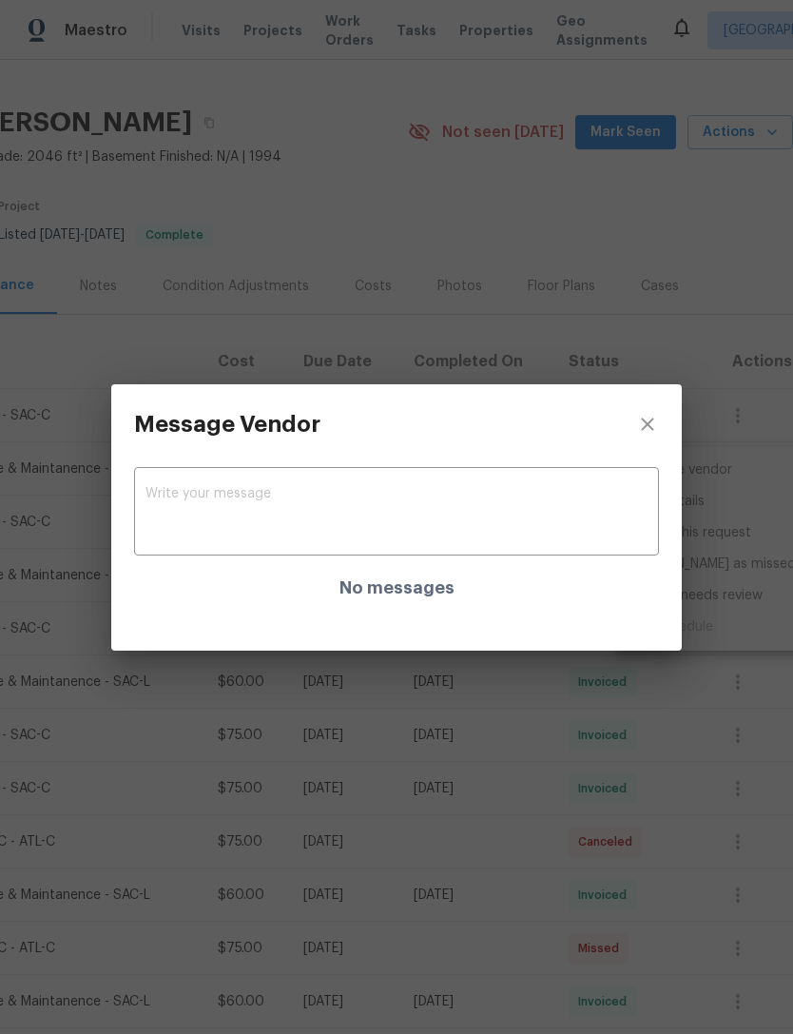
click at [348, 517] on textarea at bounding box center [397, 513] width 502 height 53
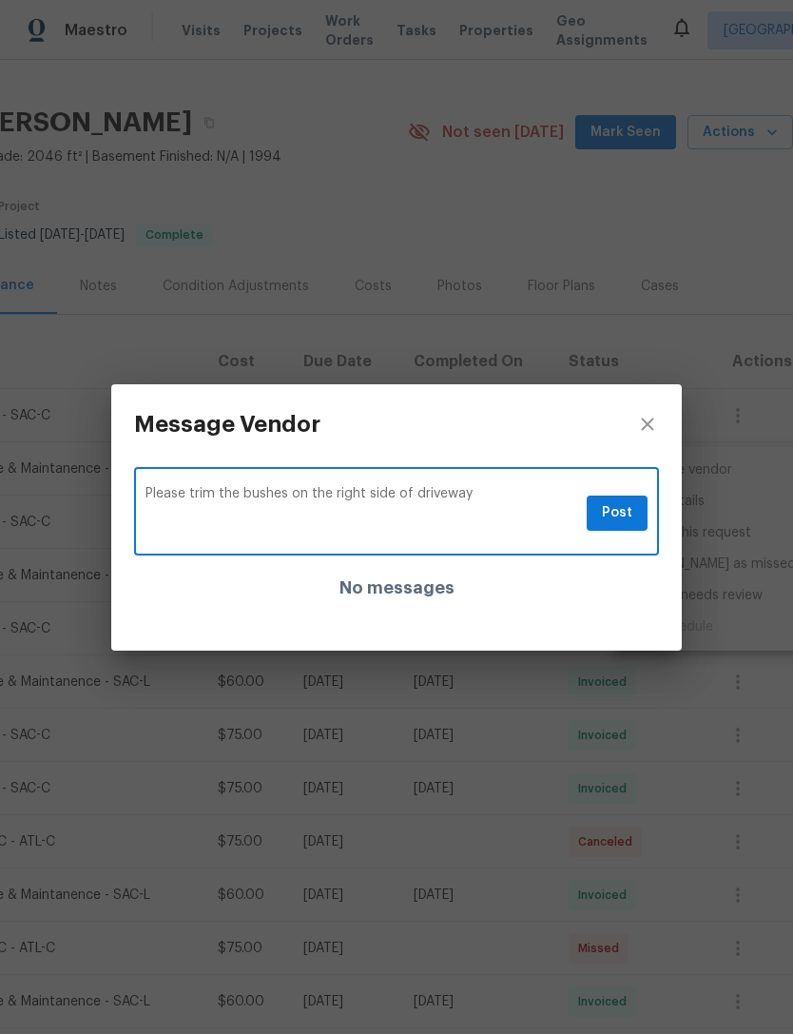
type textarea "Please trim the bushes on the right side of driveway"
click at [623, 517] on span "Post" at bounding box center [617, 513] width 30 height 24
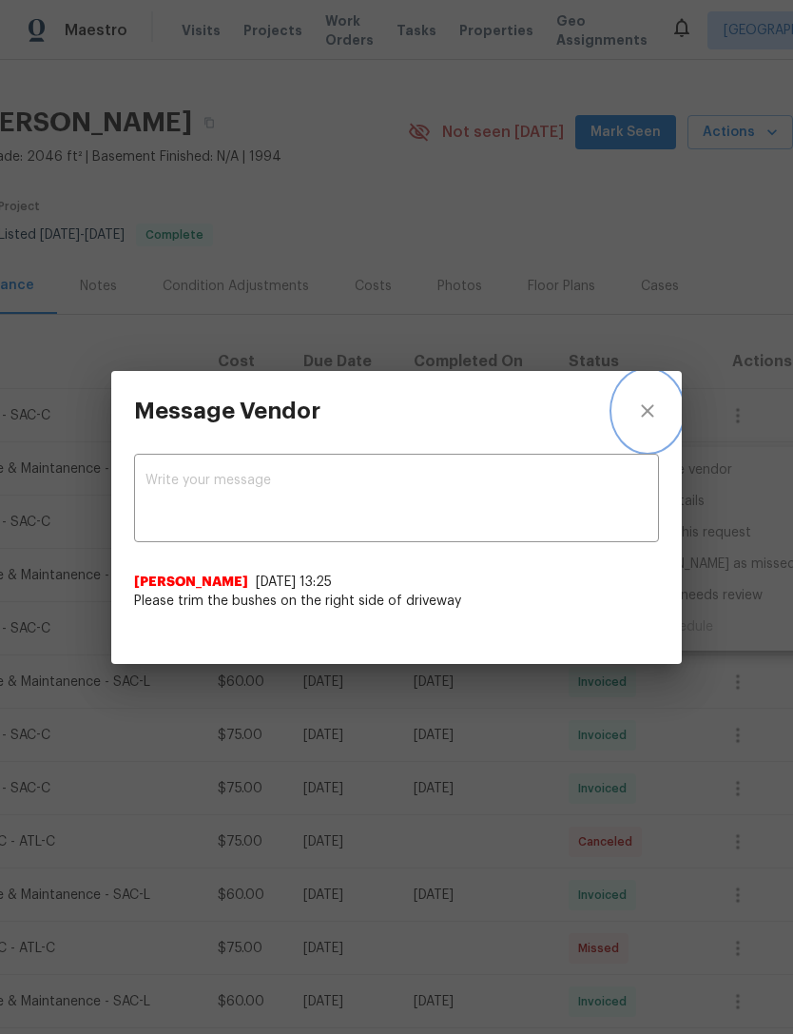
click at [648, 405] on icon "close" at bounding box center [647, 410] width 23 height 23
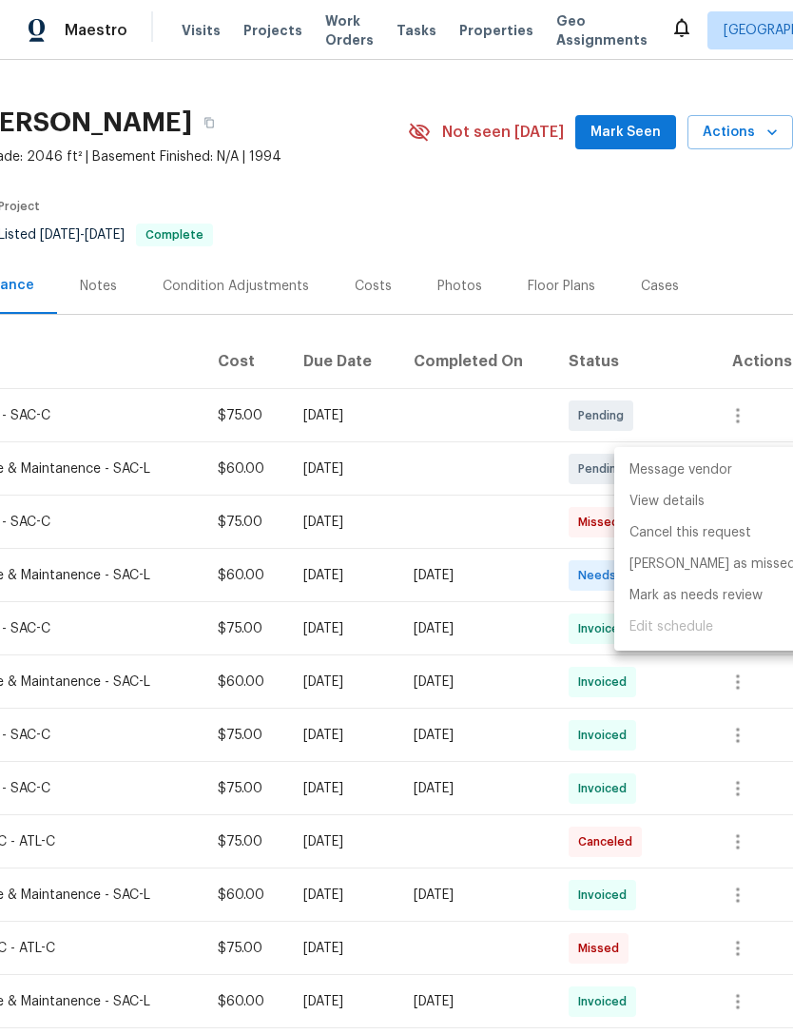
click at [525, 494] on div at bounding box center [396, 517] width 793 height 1034
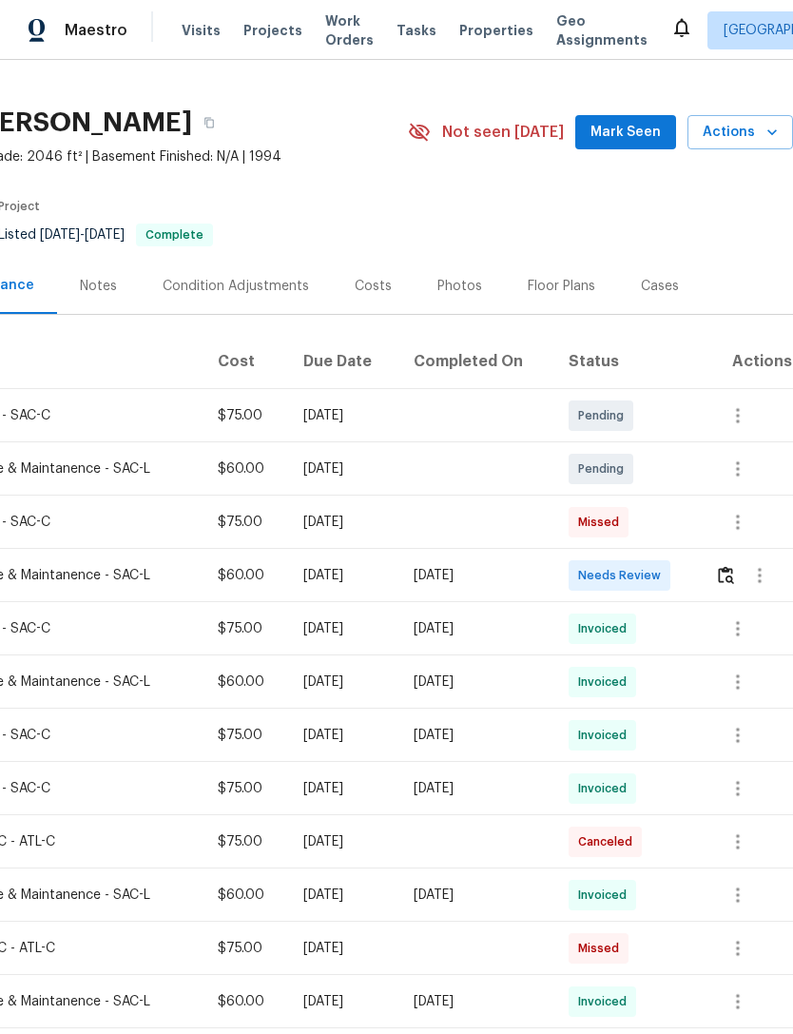
click at [494, 500] on td at bounding box center [476, 522] width 155 height 53
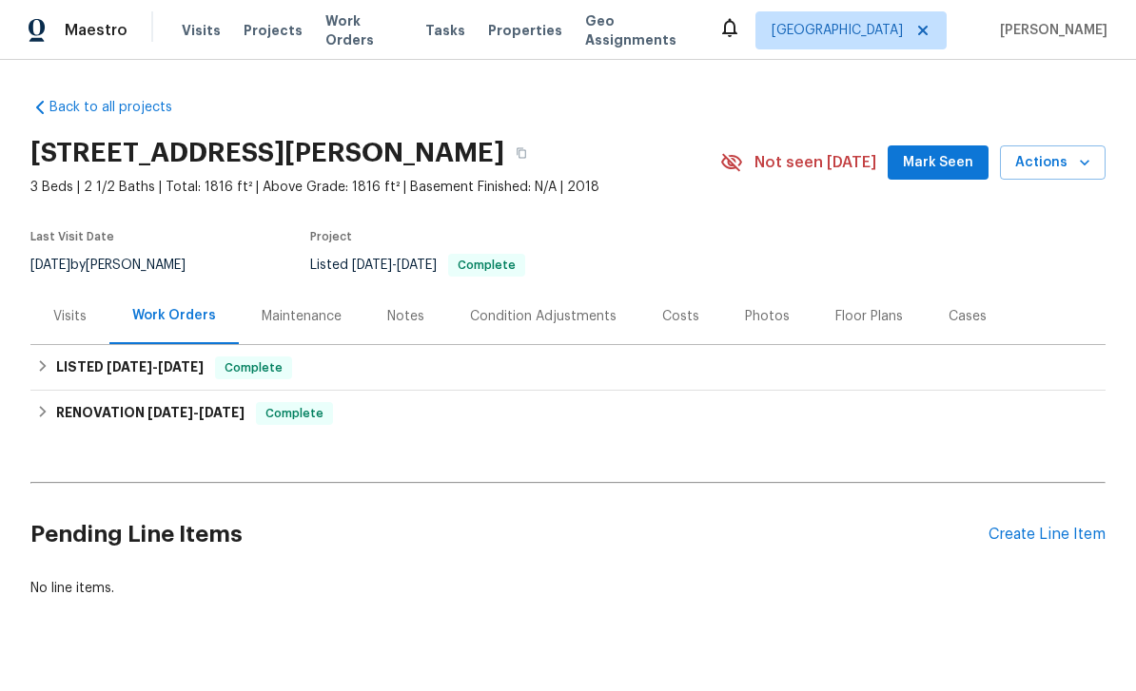
click at [311, 313] on div "Maintenance" at bounding box center [302, 316] width 80 height 19
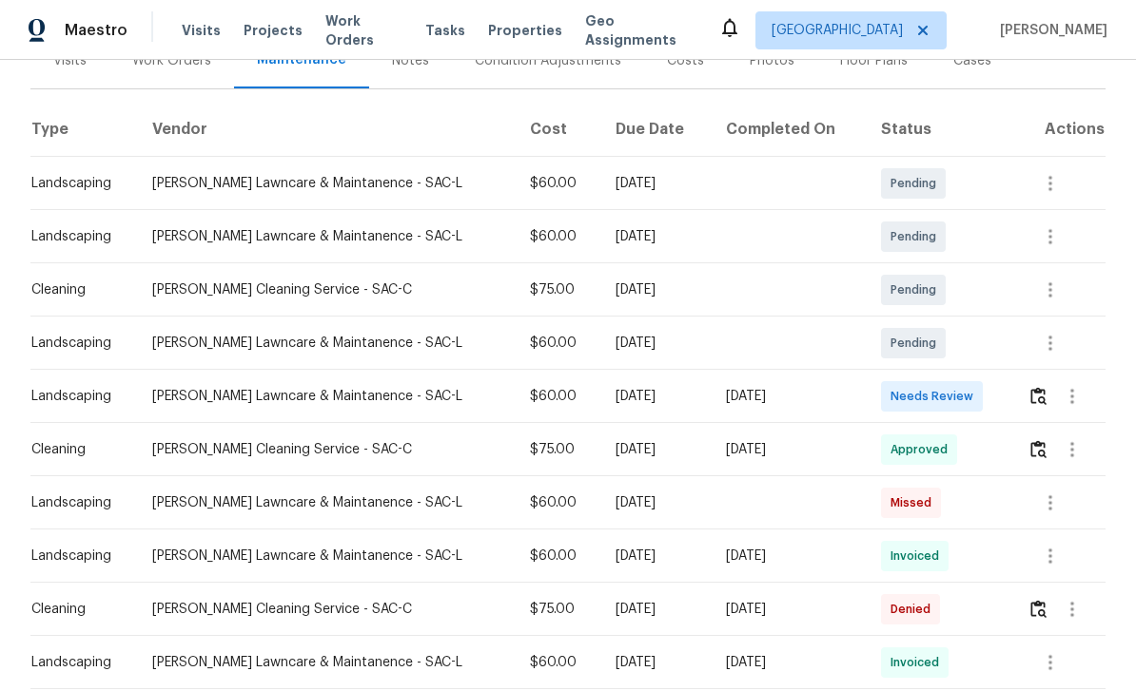
scroll to position [257, 0]
click at [1046, 400] on img "button" at bounding box center [1038, 395] width 16 height 18
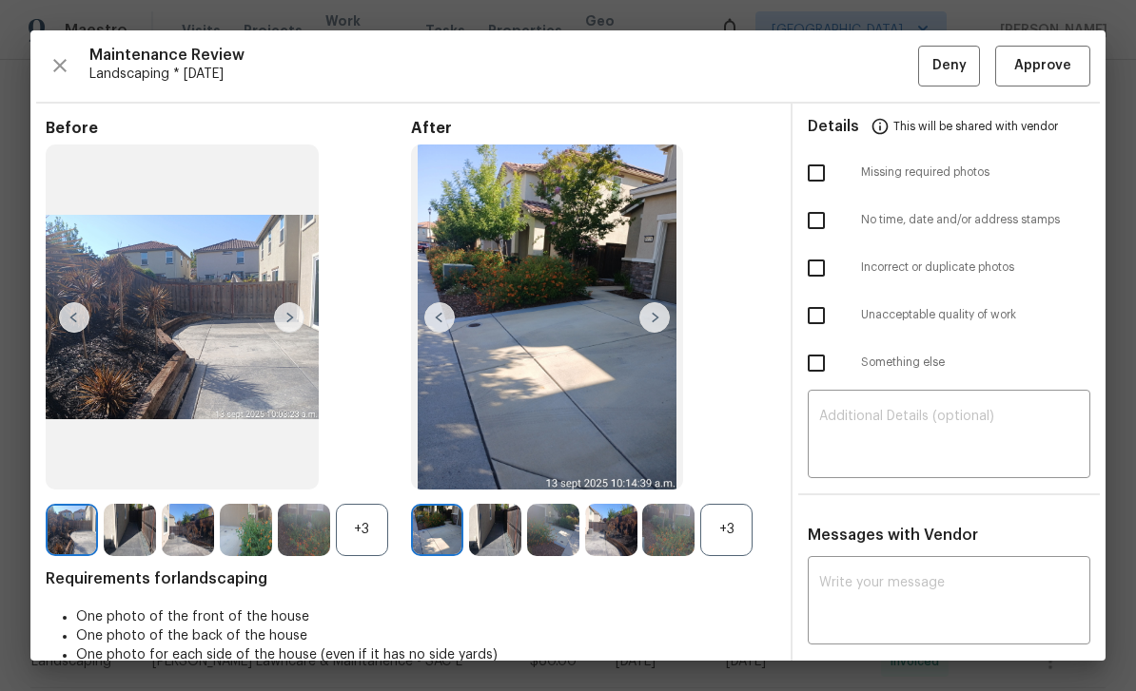
click at [515, 556] on img at bounding box center [495, 530] width 52 height 52
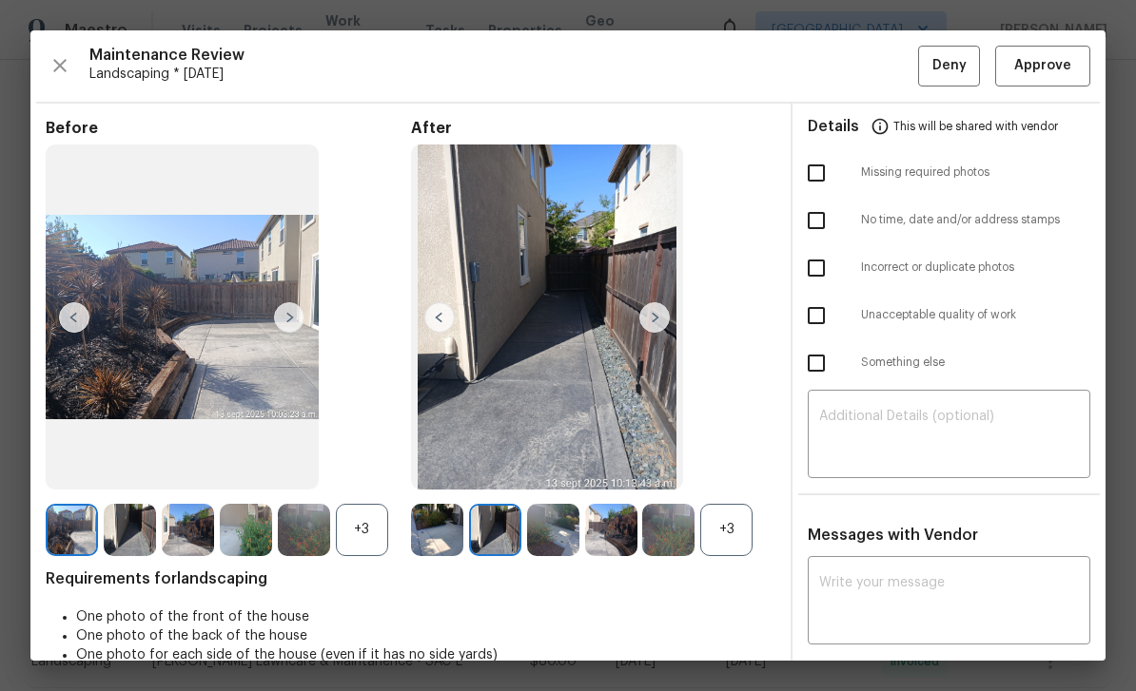
click at [519, 556] on img at bounding box center [495, 530] width 52 height 52
click at [576, 556] on img at bounding box center [553, 530] width 52 height 52
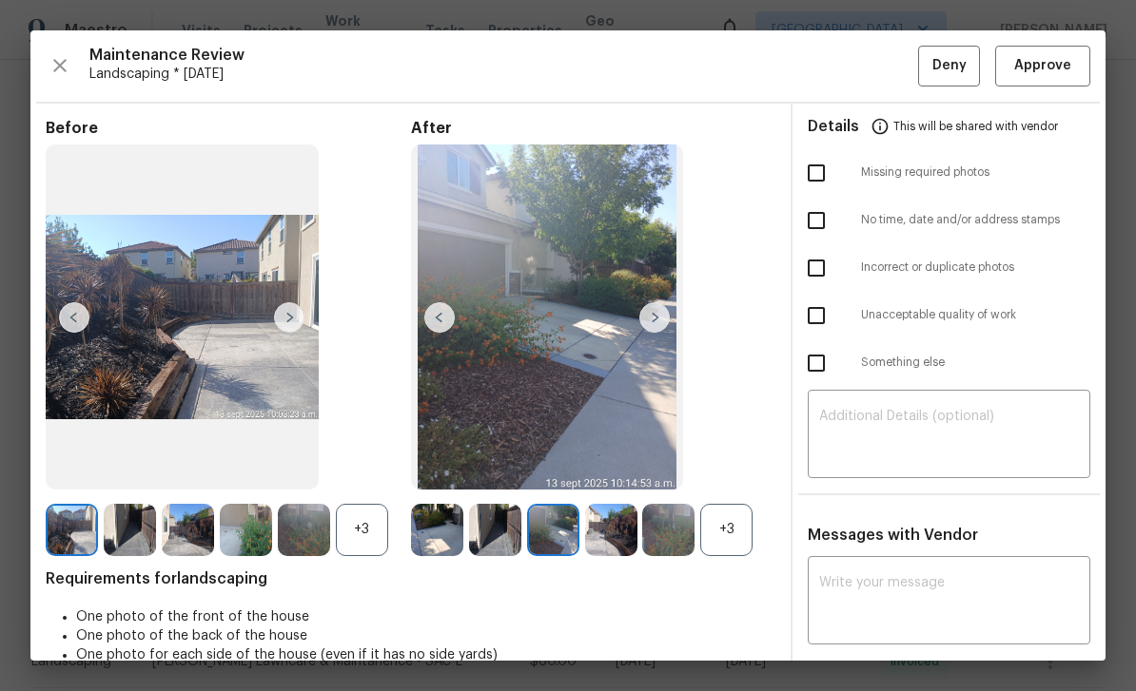
click at [630, 556] on img at bounding box center [611, 530] width 52 height 52
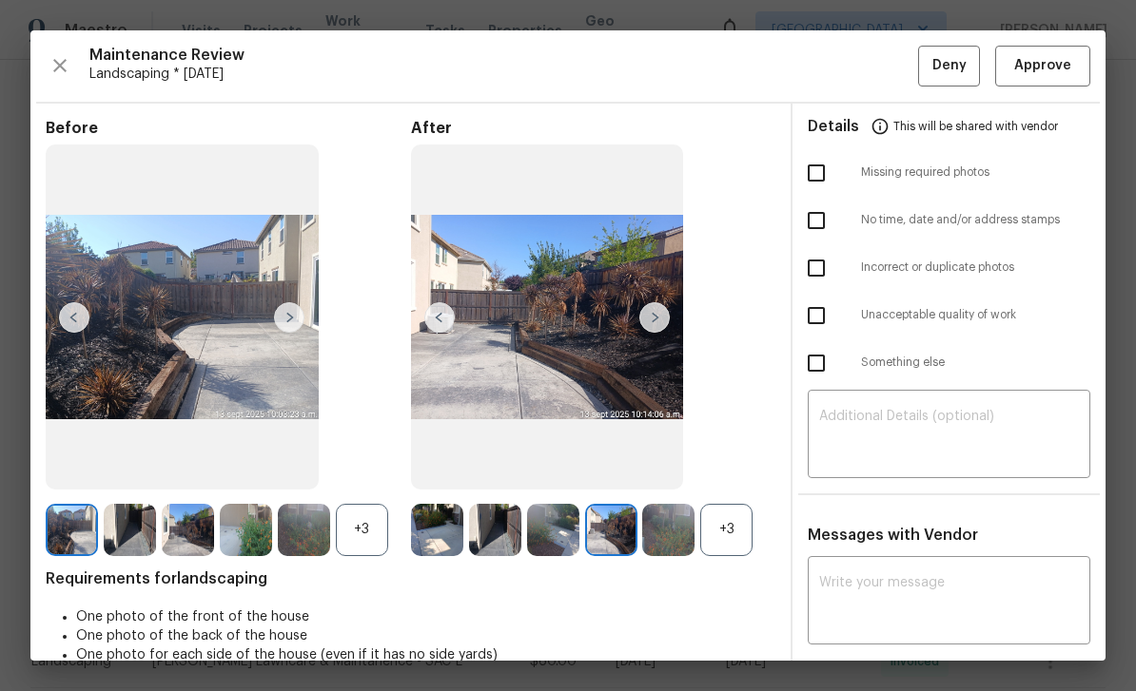
click at [687, 556] on img at bounding box center [668, 530] width 52 height 52
